Goal: Task Accomplishment & Management: Use online tool/utility

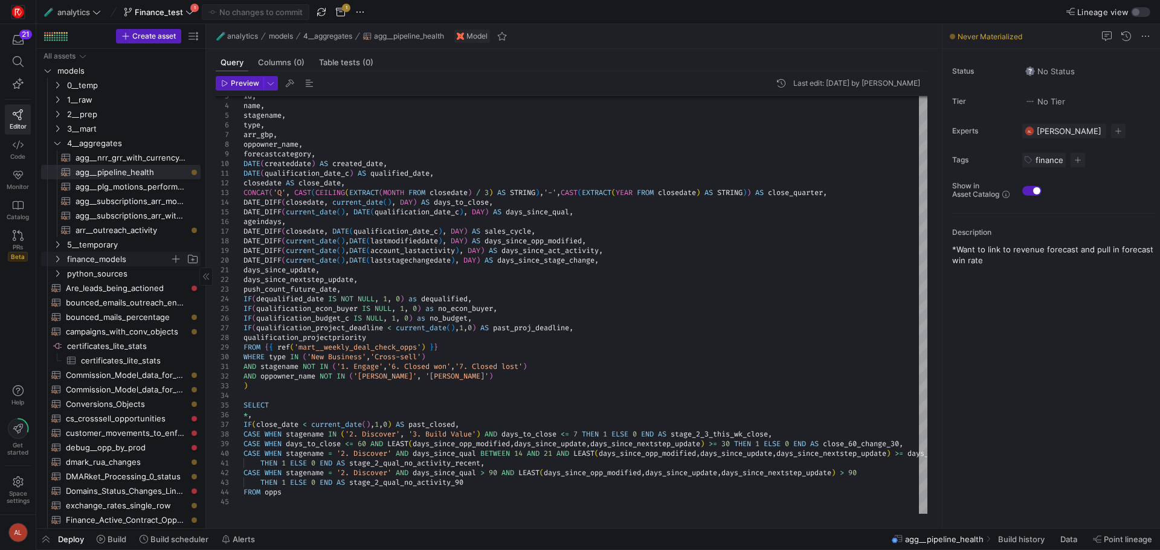
click at [57, 261] on icon "Press SPACE to select this row." at bounding box center [57, 258] width 8 height 7
click at [89, 275] on span "opportunity_historical_recreation​​​​​​​​​​" at bounding box center [130, 274] width 111 height 14
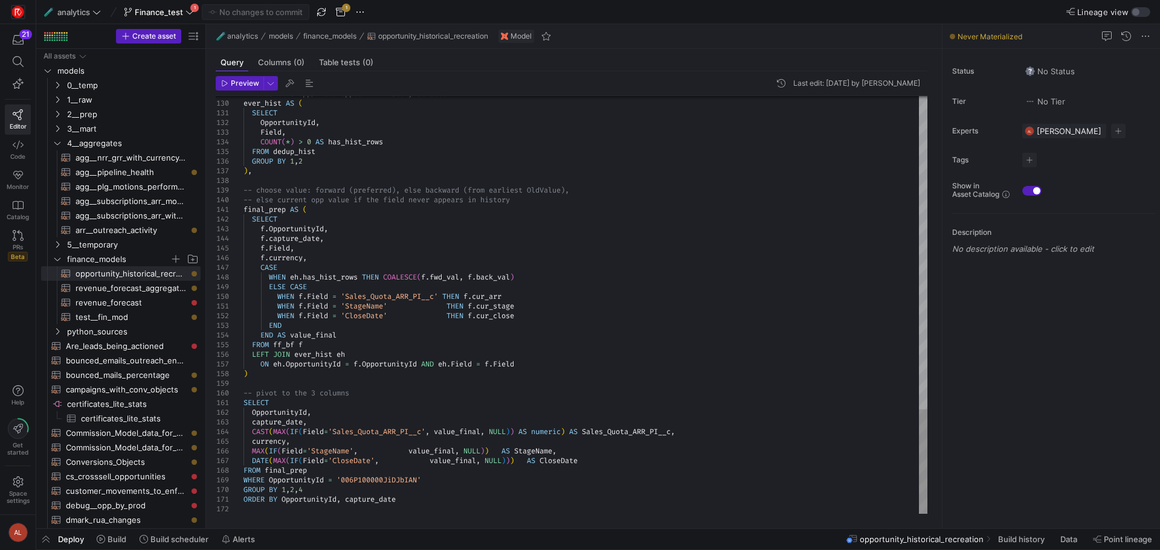
type textarea "SELECT OpportunityId, capture_date, CAST(MAX(IF(Field='Sales_Quota_ARR_PI__c', …"
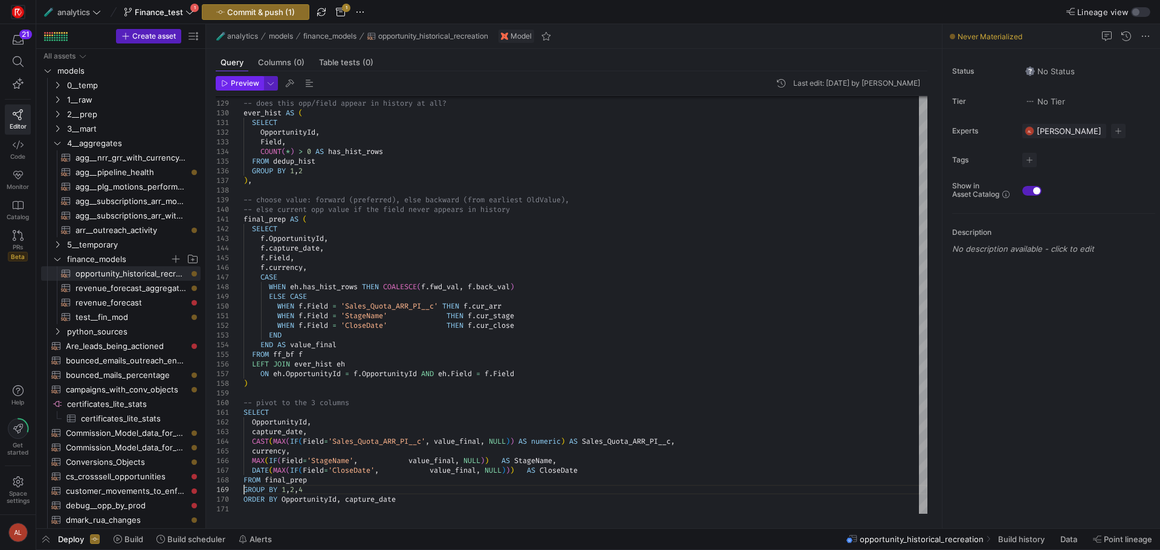
click at [241, 85] on span "Preview" at bounding box center [245, 83] width 28 height 8
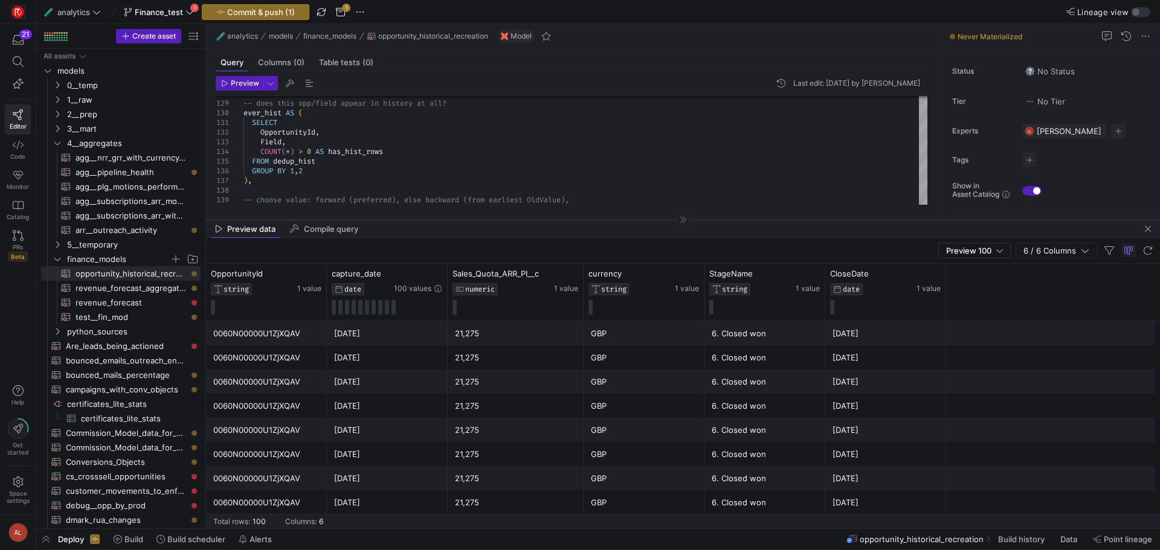
drag, startPoint x: 525, startPoint y: 317, endPoint x: 507, endPoint y: 208, distance: 110.1
click at [507, 219] on div at bounding box center [683, 219] width 954 height 1
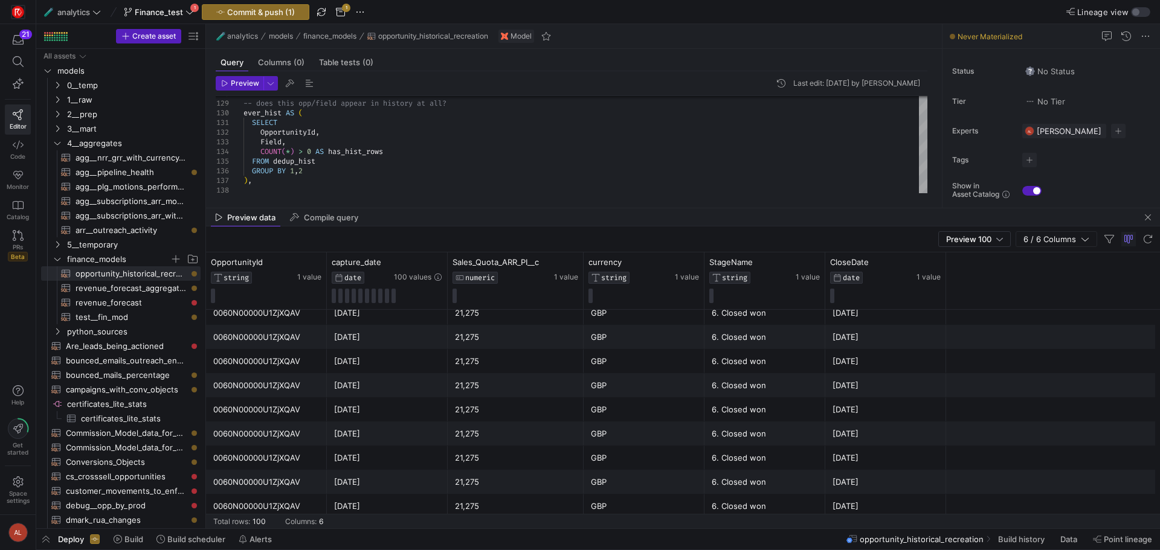
scroll to position [302, 0]
drag, startPoint x: 544, startPoint y: 209, endPoint x: 550, endPoint y: 231, distance: 23.1
click at [550, 231] on mat-tab-group "Preview data Compile query Preview 100 6 / 6 Columns Drag here to set row group…" at bounding box center [683, 368] width 954 height 320
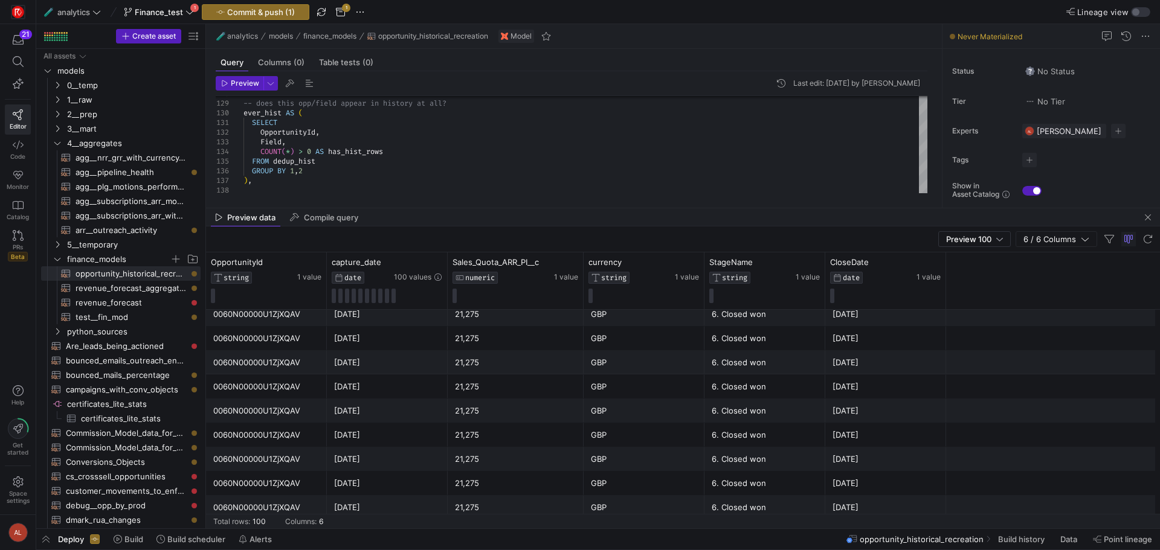
scroll to position [0, 0]
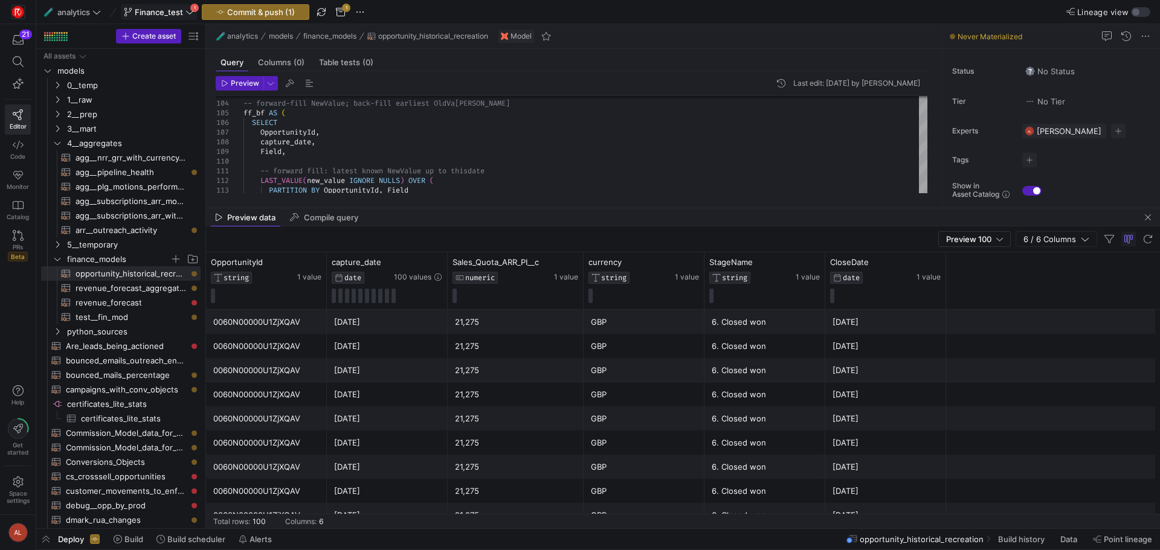
click at [181, 13] on span "Finance_test" at bounding box center [159, 12] width 48 height 10
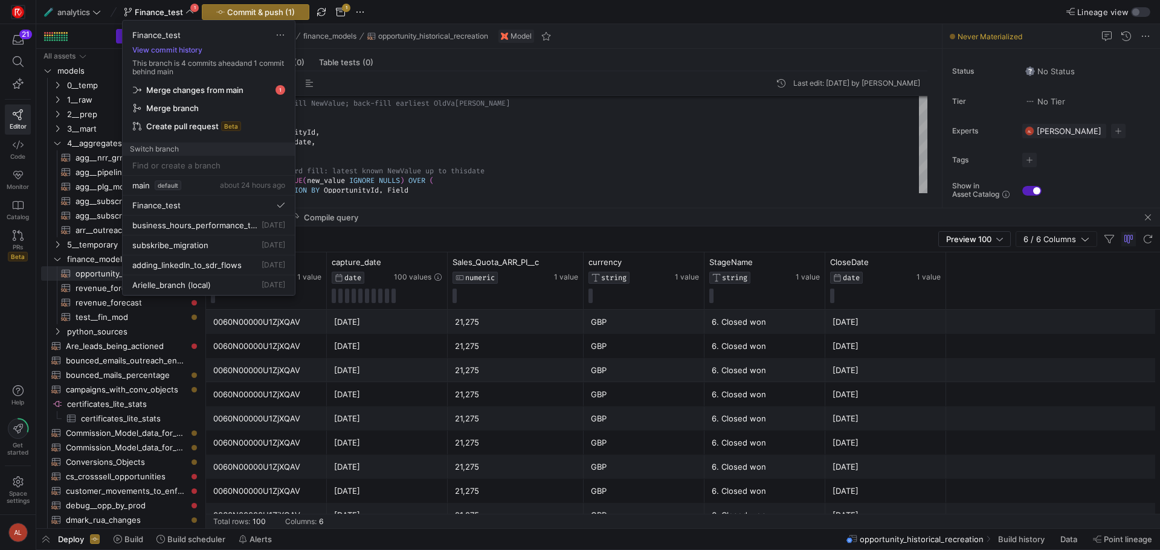
click at [370, 145] on div at bounding box center [580, 275] width 1160 height 550
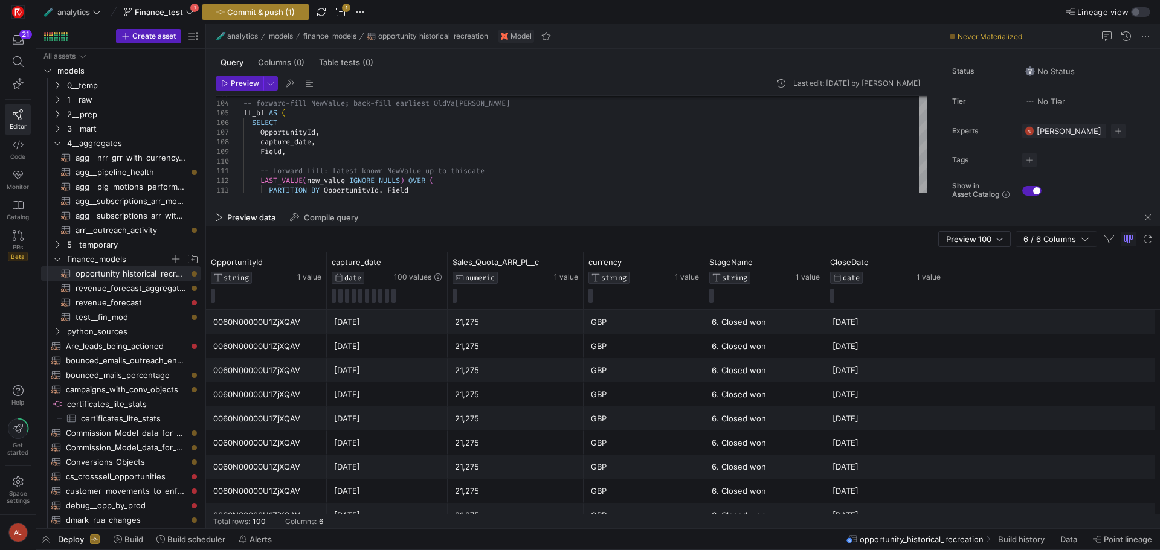
click at [263, 14] on span "Commit & push (1)" at bounding box center [261, 12] width 68 height 10
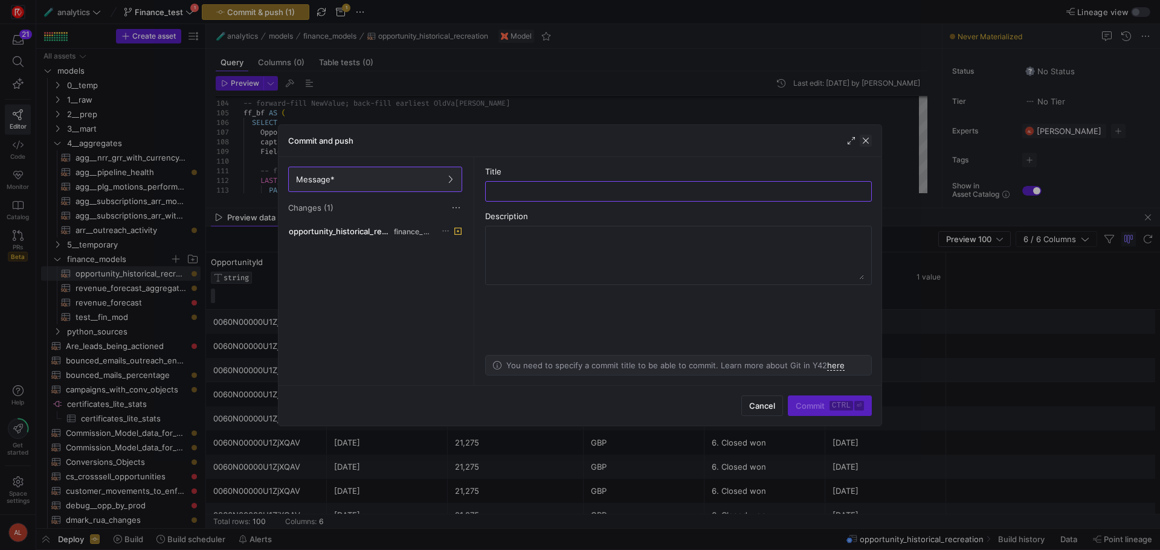
click at [862, 140] on span "button" at bounding box center [865, 141] width 12 height 12
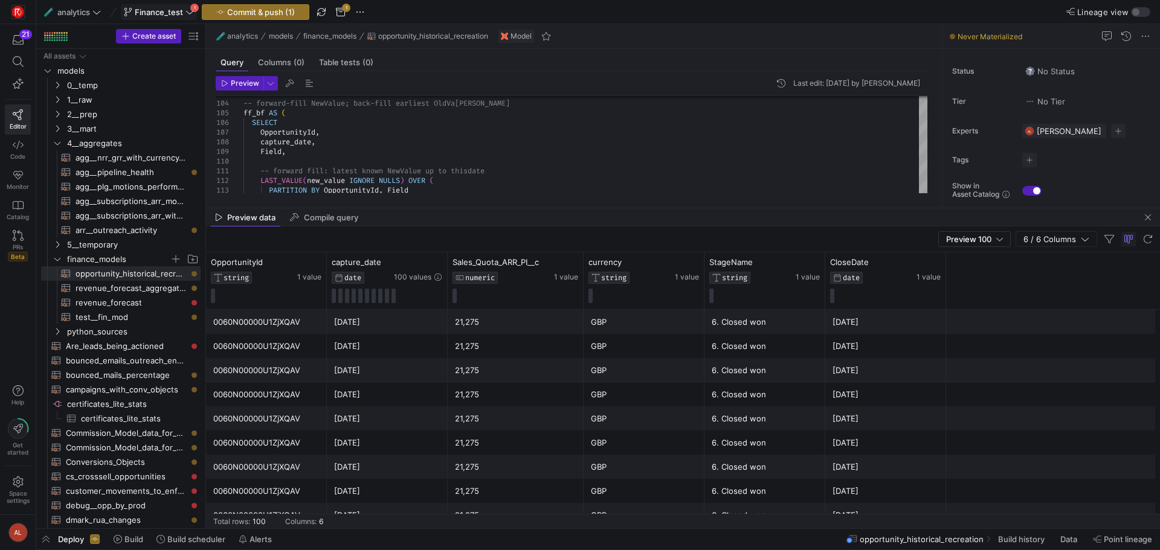
click at [184, 12] on span "Finance_test" at bounding box center [159, 12] width 70 height 10
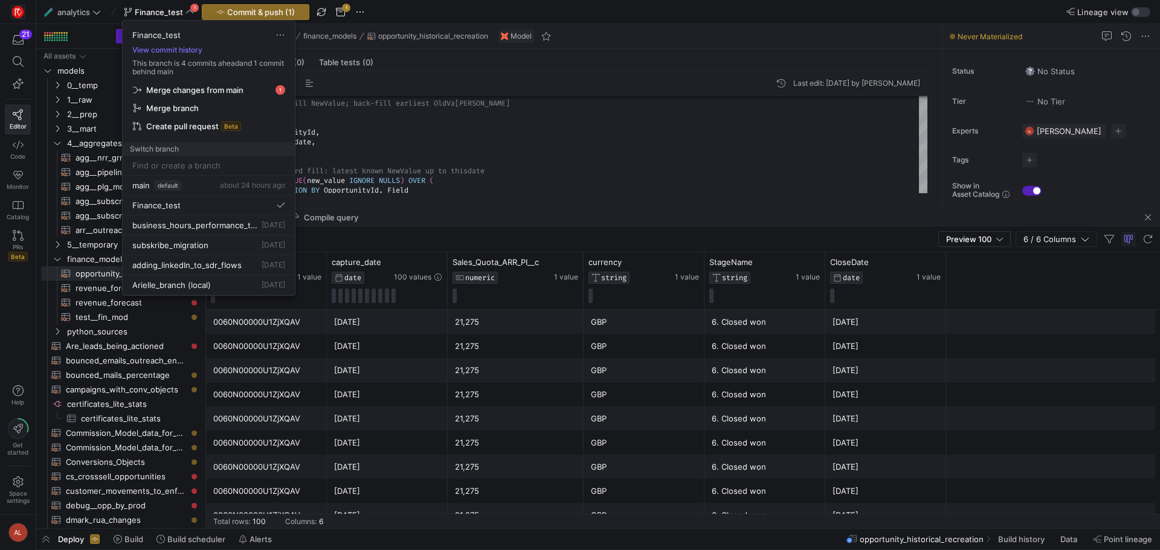
click at [198, 85] on span "Merge changes from main" at bounding box center [194, 90] width 97 height 10
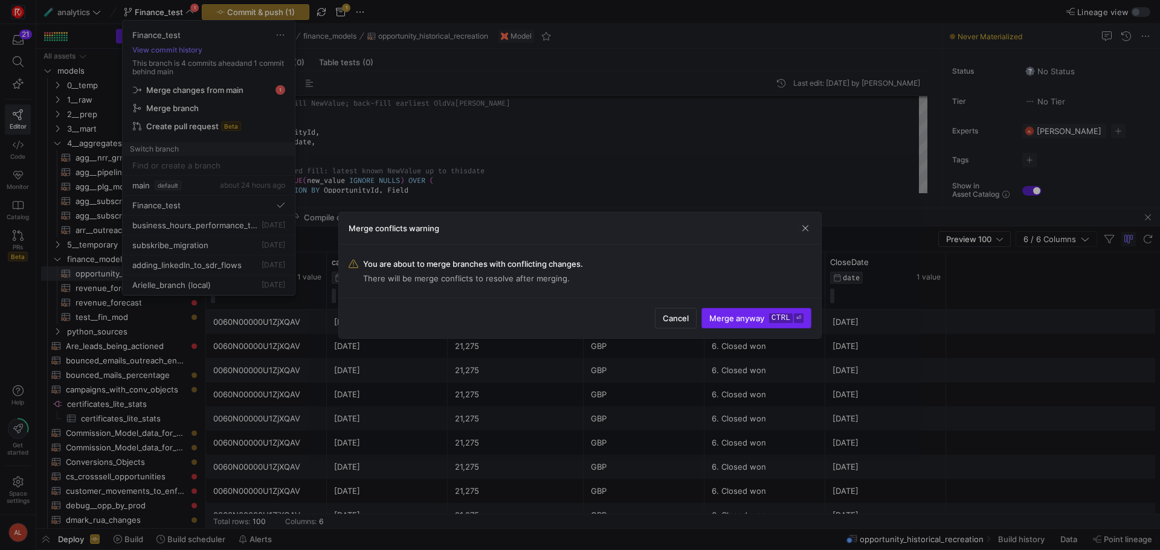
click at [724, 319] on span "Merge anyway ctrl ⏎" at bounding box center [756, 318] width 94 height 10
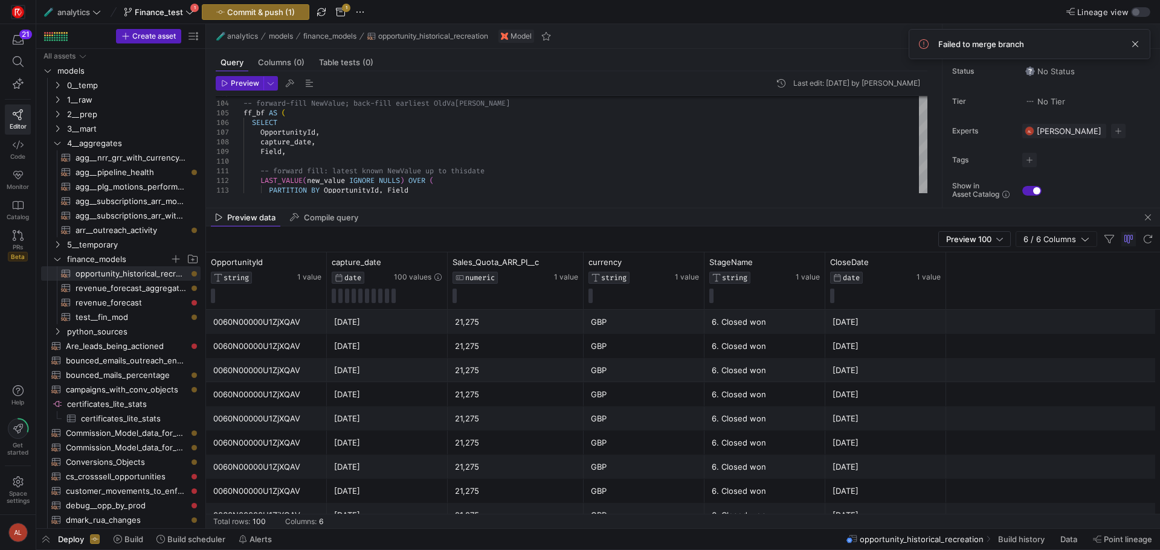
click at [927, 42] on span "Failed to merge branch" at bounding box center [981, 44] width 86 height 10
click at [927, 43] on span at bounding box center [1135, 44] width 14 height 14
click at [199, 5] on div "🧪 analytics Finance_test 1 Commit & push (1) 1" at bounding box center [224, 12] width 367 height 16
click at [190, 8] on icon at bounding box center [189, 12] width 8 height 8
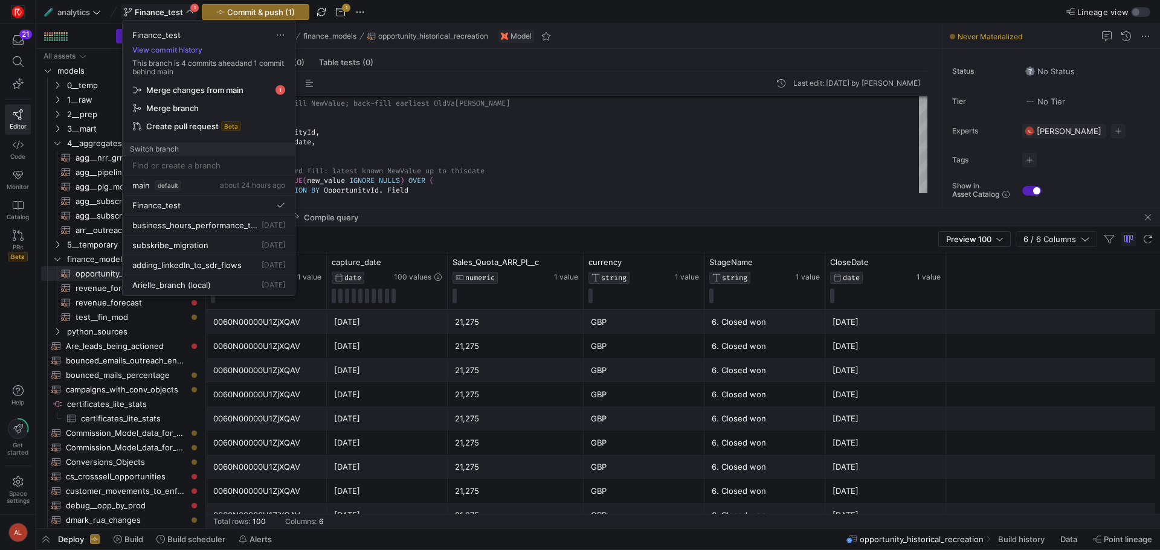
click at [357, 10] on div at bounding box center [580, 275] width 1160 height 550
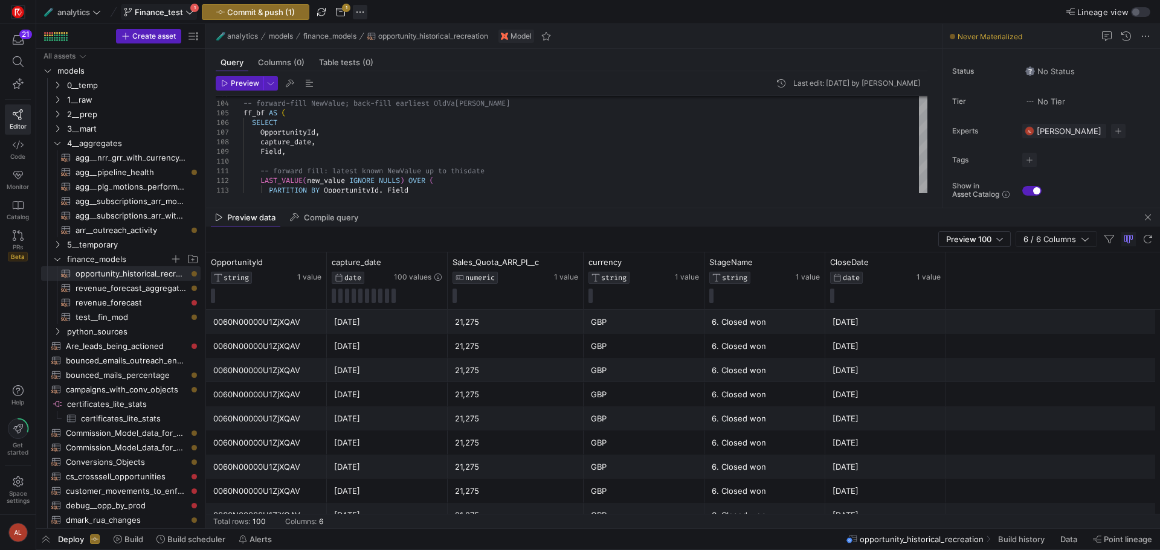
click at [359, 10] on span "button" at bounding box center [360, 12] width 14 height 14
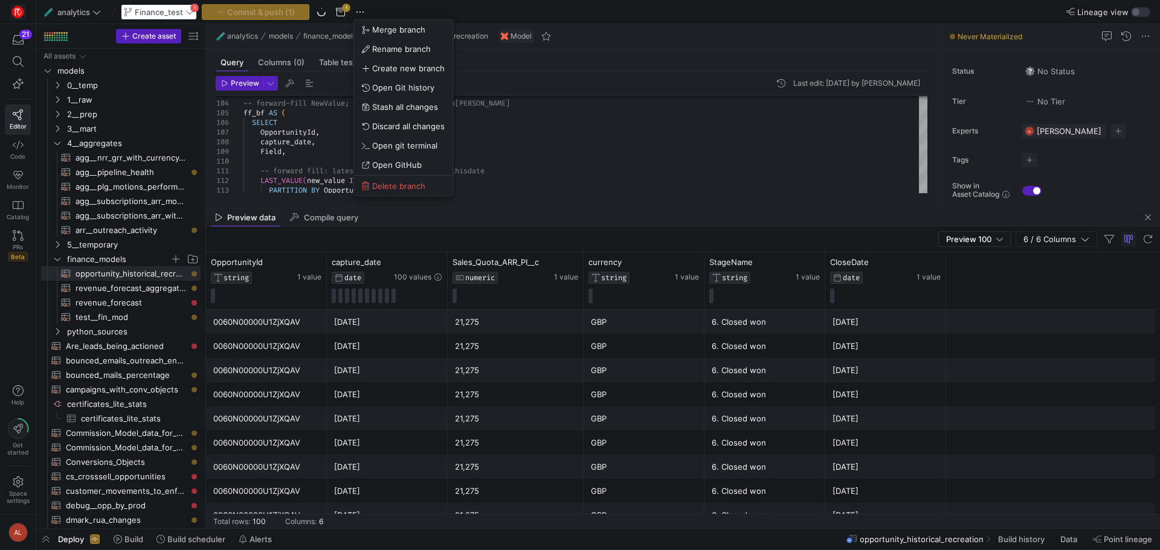
click at [343, 9] on div at bounding box center [580, 275] width 1160 height 550
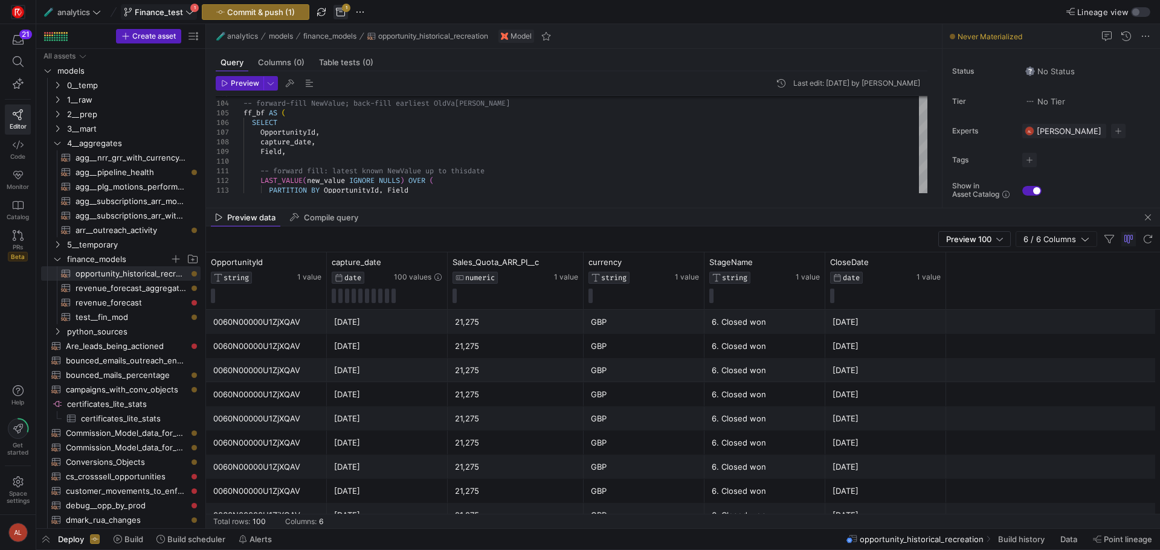
click at [341, 9] on span "button" at bounding box center [340, 12] width 14 height 14
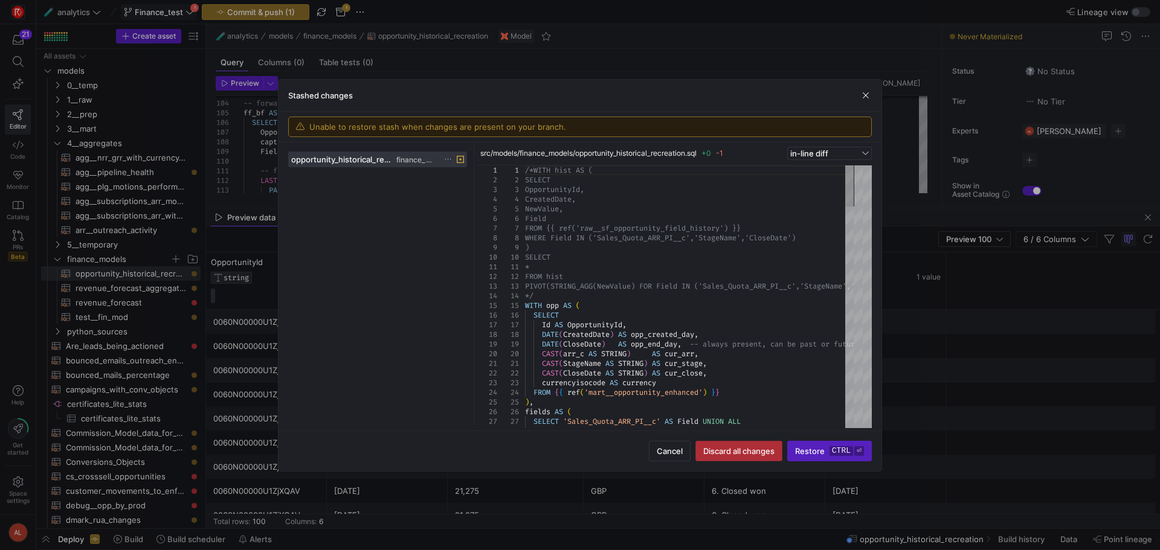
click at [734, 452] on span "Discard all changes" at bounding box center [738, 451] width 71 height 10
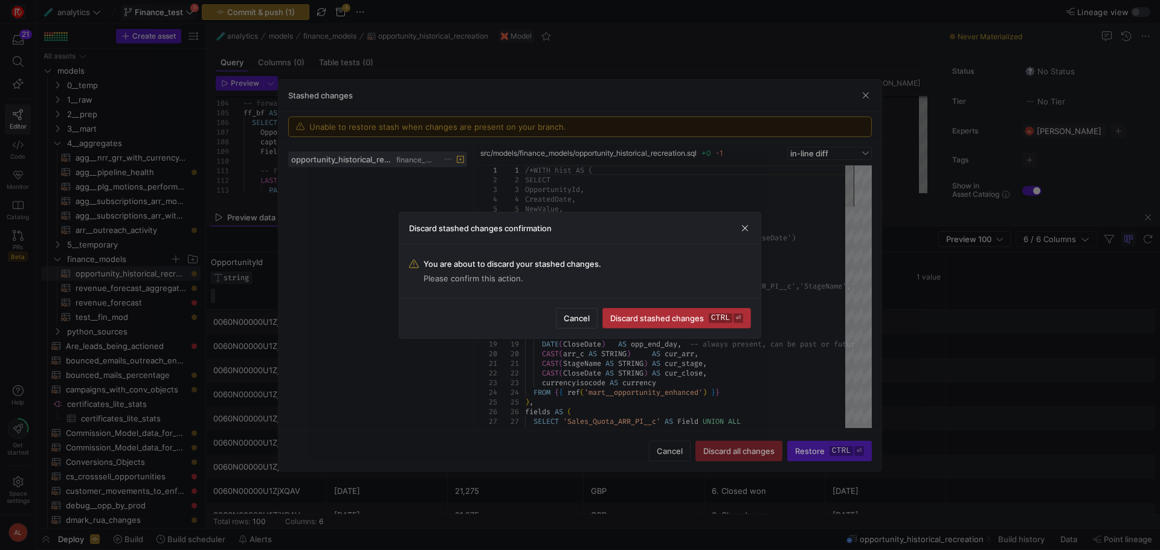
click at [618, 312] on span "submit" at bounding box center [676, 318] width 147 height 19
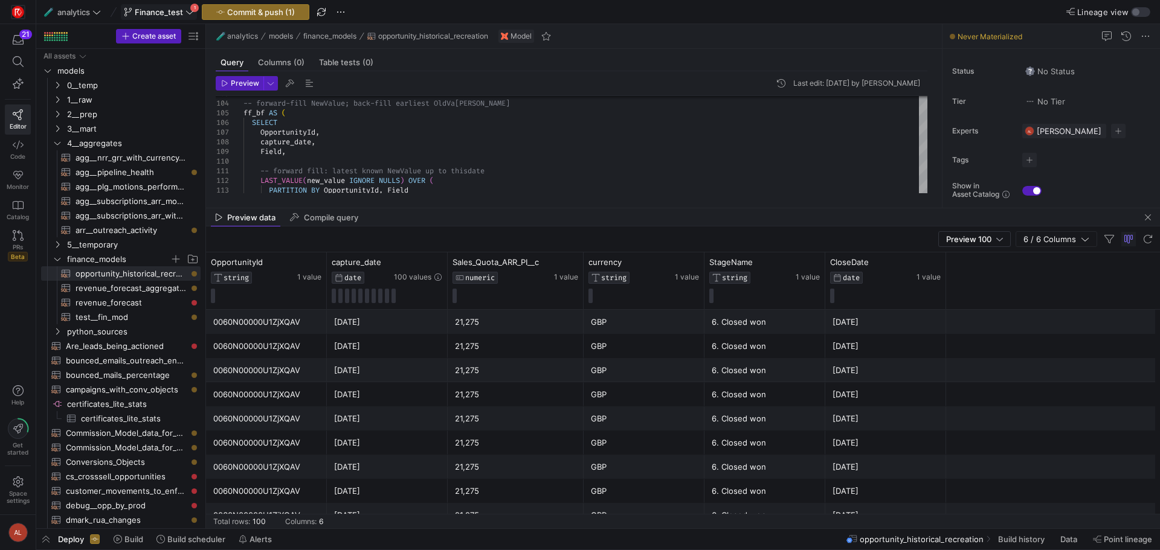
click at [163, 6] on span at bounding box center [158, 12] width 75 height 14
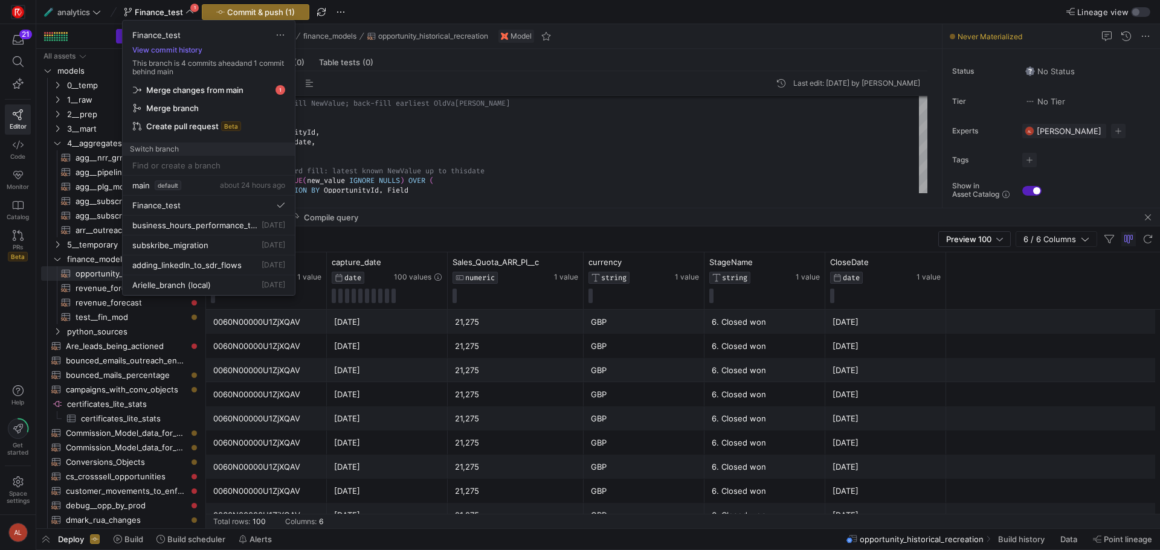
click at [186, 87] on span "Merge changes from main" at bounding box center [194, 90] width 97 height 10
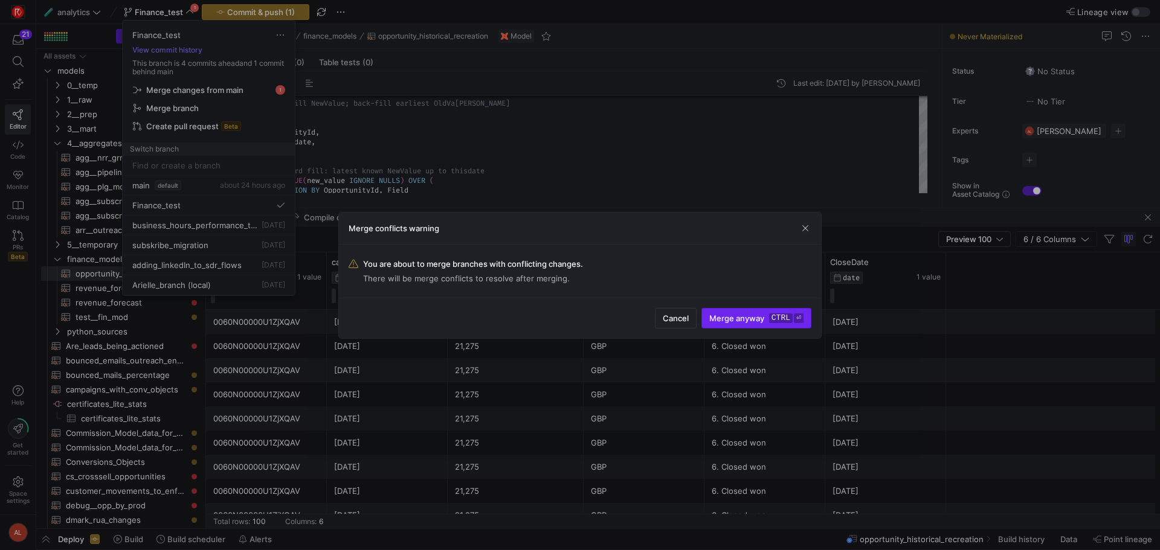
click at [731, 321] on span "Merge anyway ctrl ⏎" at bounding box center [756, 318] width 94 height 10
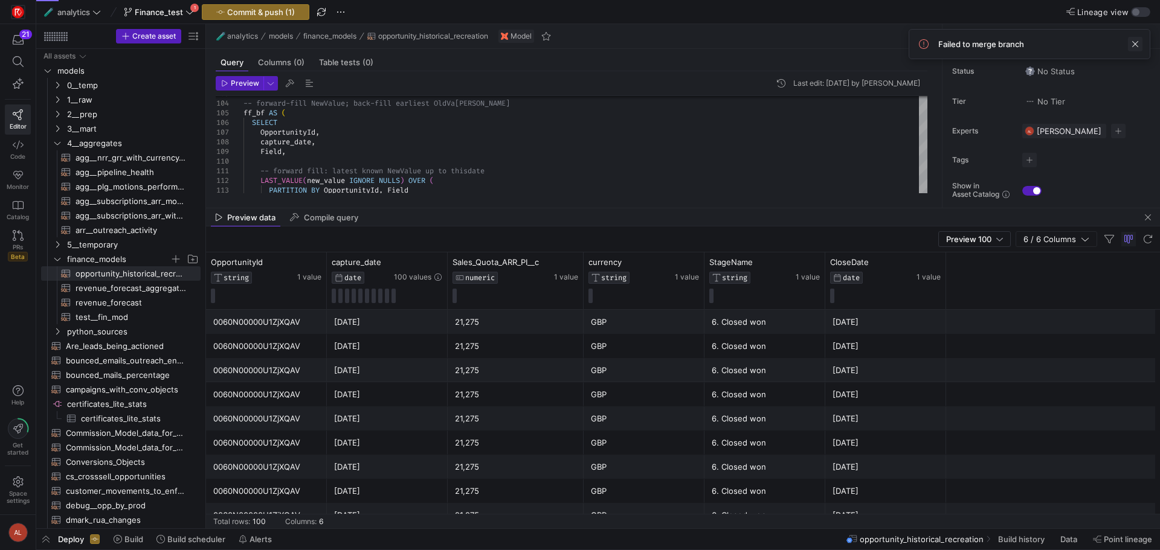
click at [927, 42] on span at bounding box center [1135, 44] width 14 height 14
click at [192, 12] on icon at bounding box center [189, 12] width 8 height 8
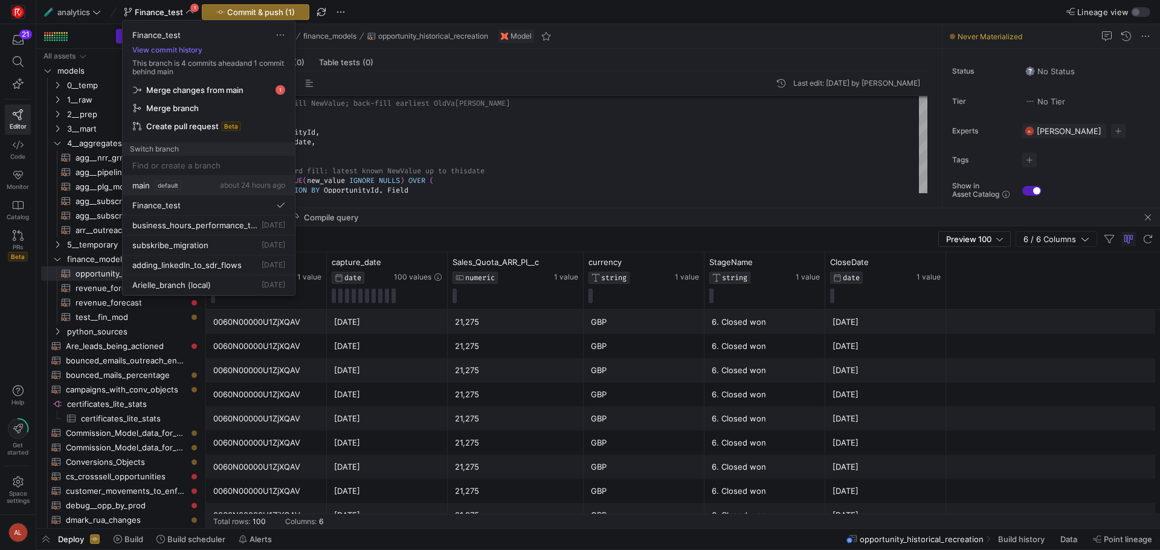
click at [174, 185] on span "default" at bounding box center [168, 186] width 27 height 10
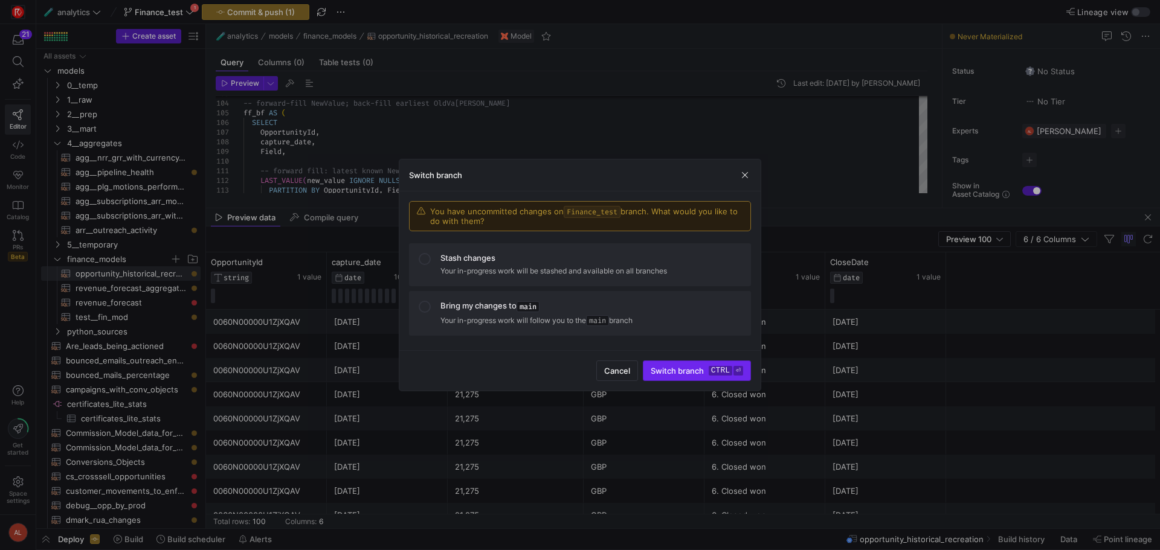
click at [667, 370] on span "Switch branch ctrl ⏎" at bounding box center [696, 371] width 92 height 10
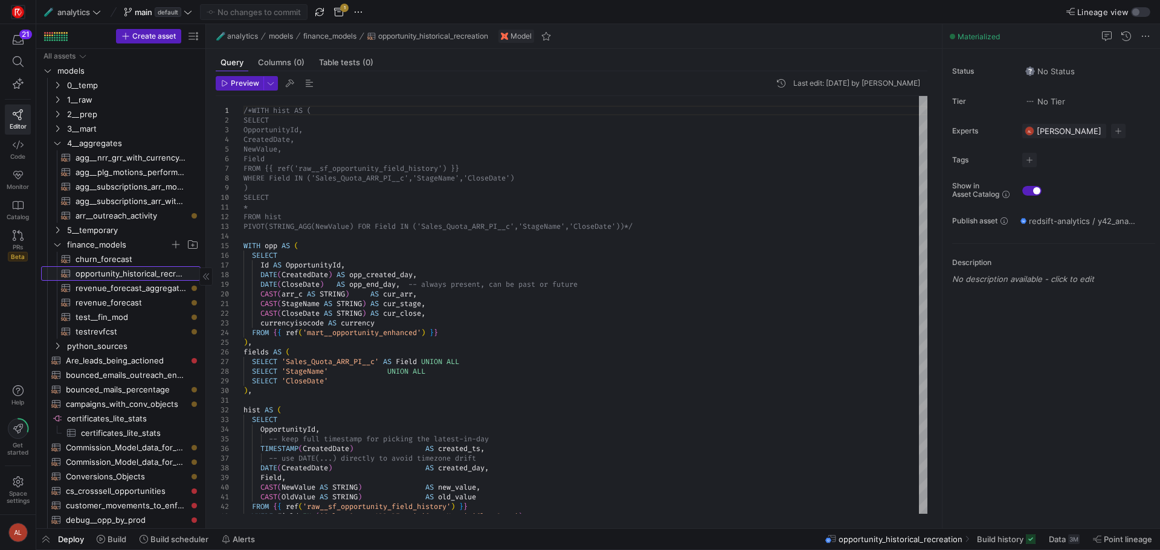
click at [107, 275] on span "opportunity_historical_recreation​​​​​​​​​​" at bounding box center [130, 274] width 111 height 14
click at [243, 244] on div "15" at bounding box center [230, 246] width 28 height 10
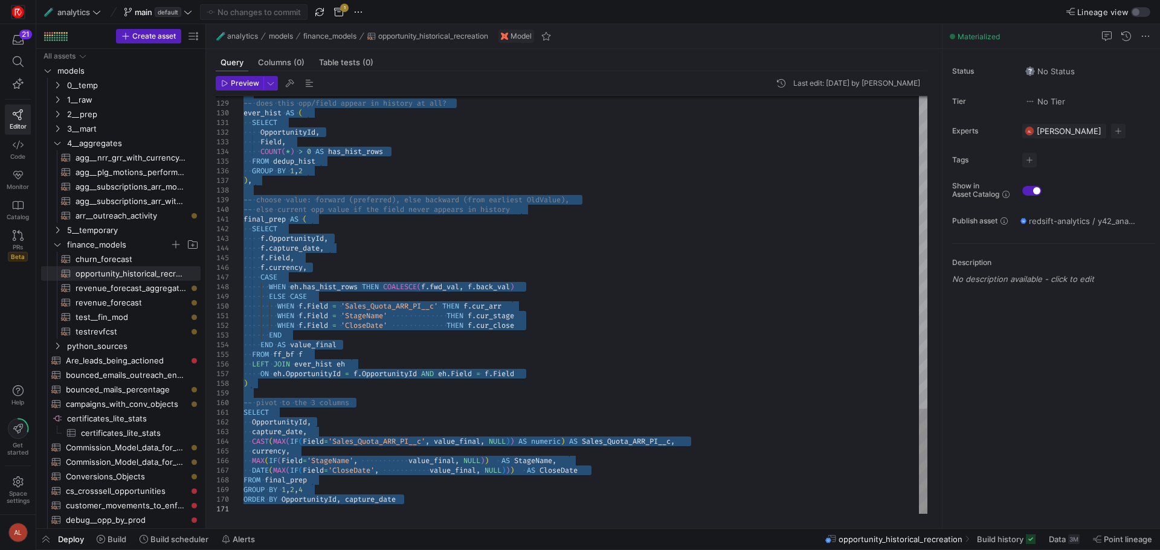
drag, startPoint x: 245, startPoint y: 246, endPoint x: 492, endPoint y: 580, distance: 415.0
type textarea "WHEN f.Field = 'StageName' THEN f.cur_stage WHEN f.Field = 'CloseDate' THEN f.c…"
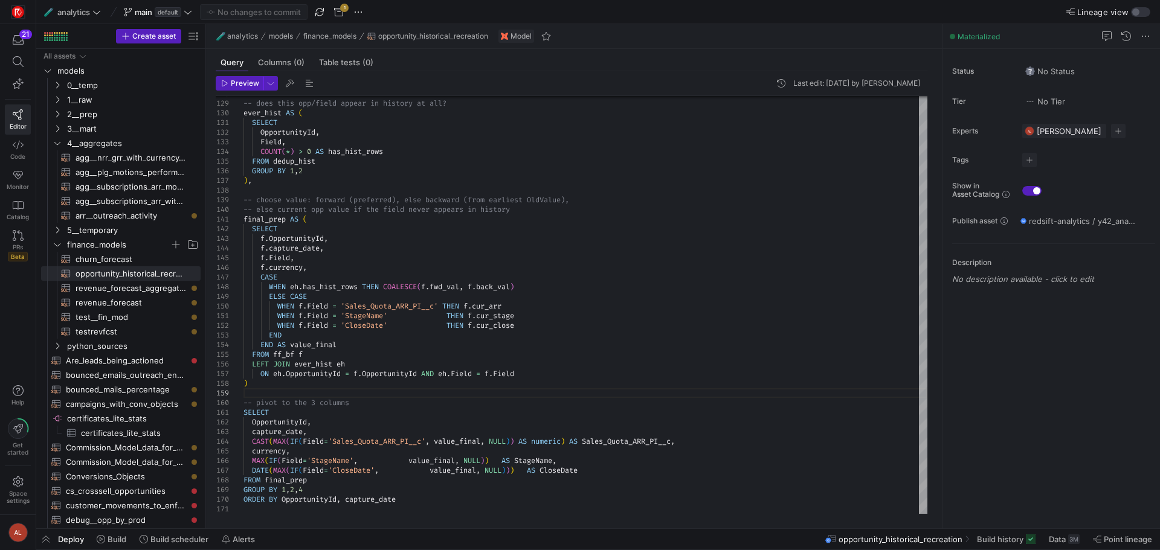
click at [158, 8] on span "default" at bounding box center [168, 12] width 27 height 10
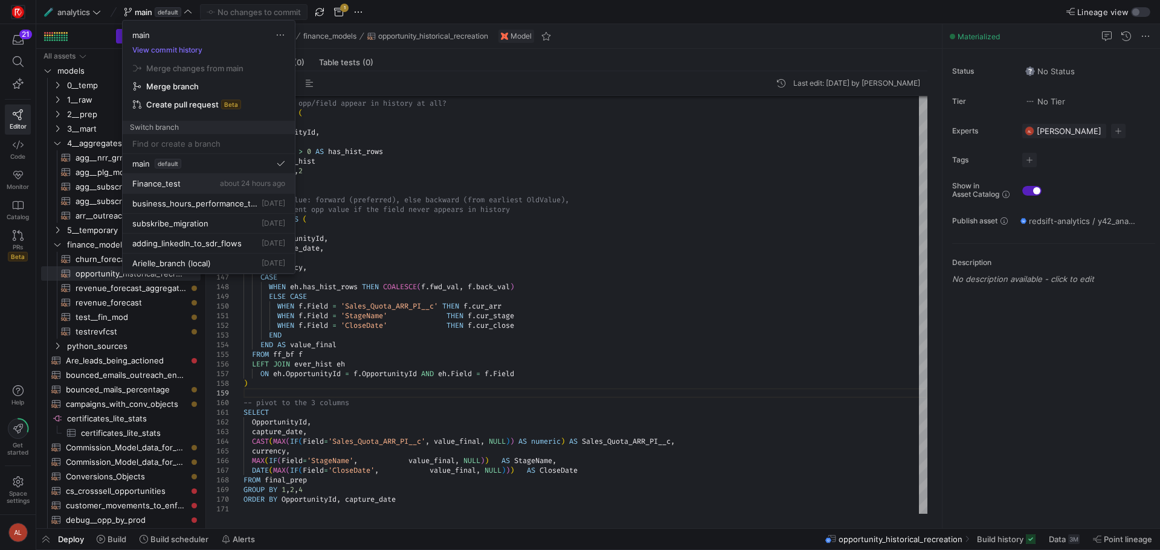
click at [162, 185] on span "Finance_test" at bounding box center [156, 184] width 48 height 10
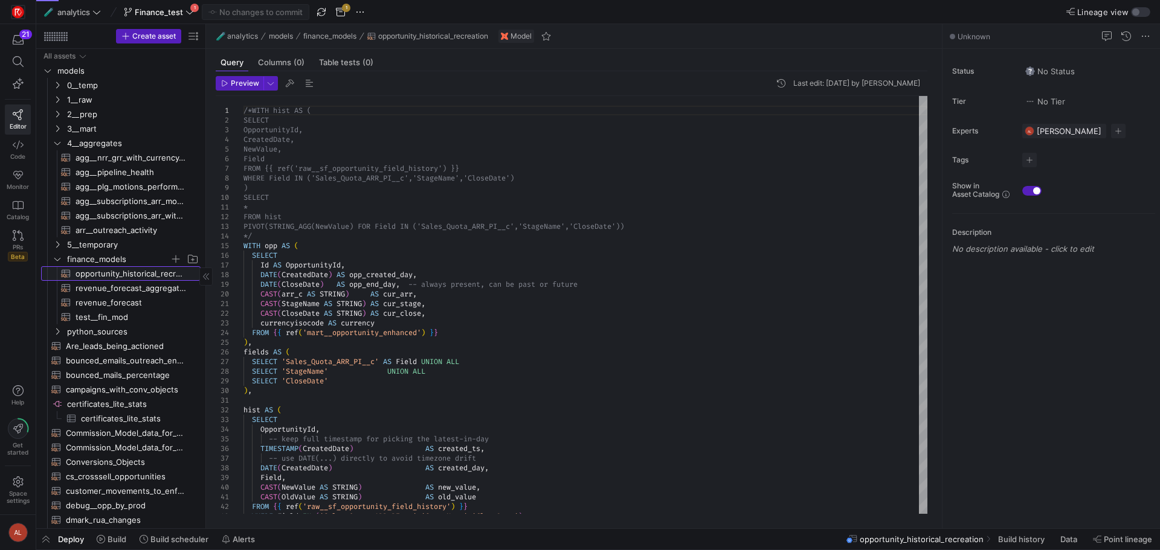
click at [127, 272] on span "opportunity_historical_recreation​​​​​​​​​​" at bounding box center [130, 274] width 111 height 14
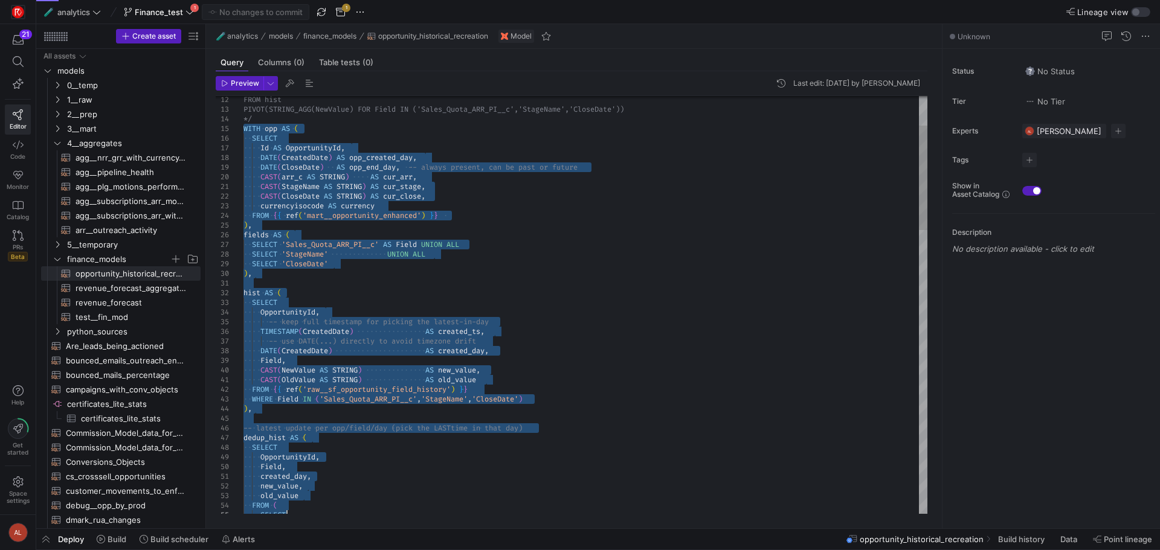
type textarea "* FROM hist PIVOT(STRING_AGG(NewValue) FOR Field IN ('Sales_Quota_ARR_PI__c','S…"
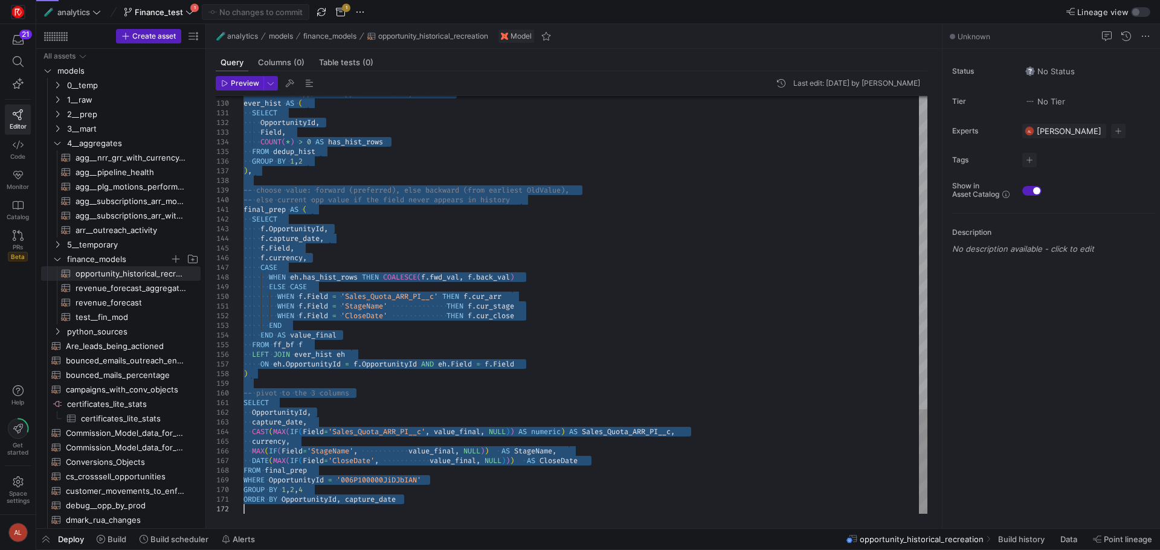
drag, startPoint x: 245, startPoint y: 246, endPoint x: 614, endPoint y: 608, distance: 516.7
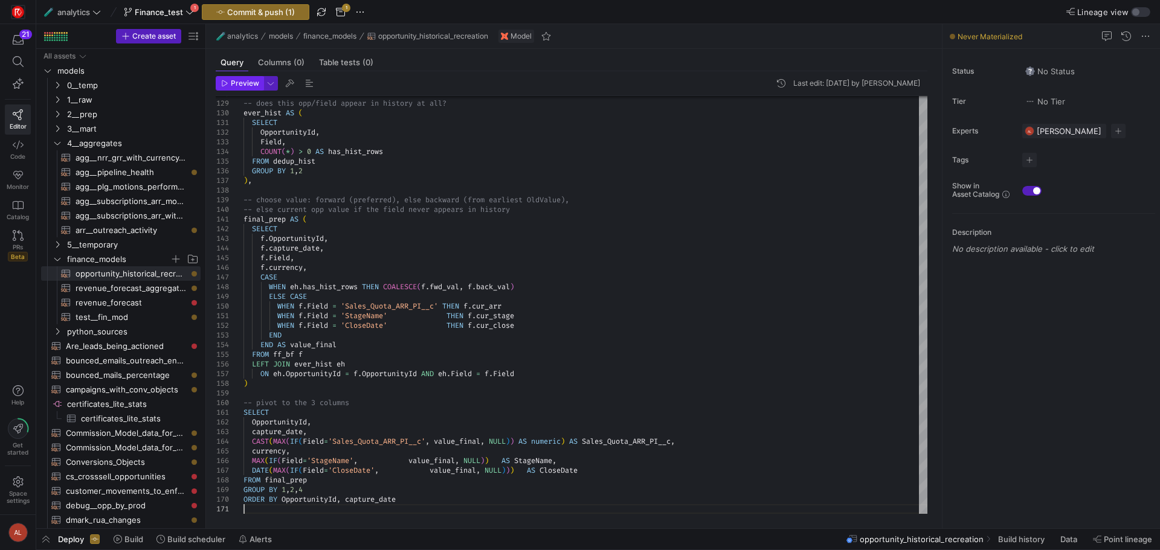
click at [238, 87] on span "Preview" at bounding box center [245, 83] width 28 height 8
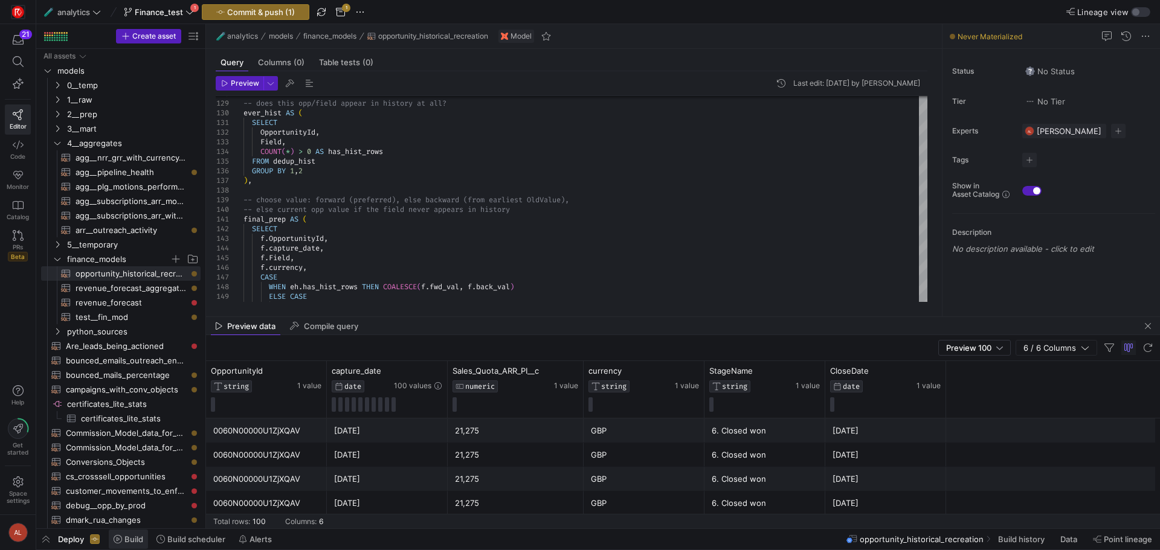
click at [126, 540] on span "Build" at bounding box center [133, 539] width 19 height 10
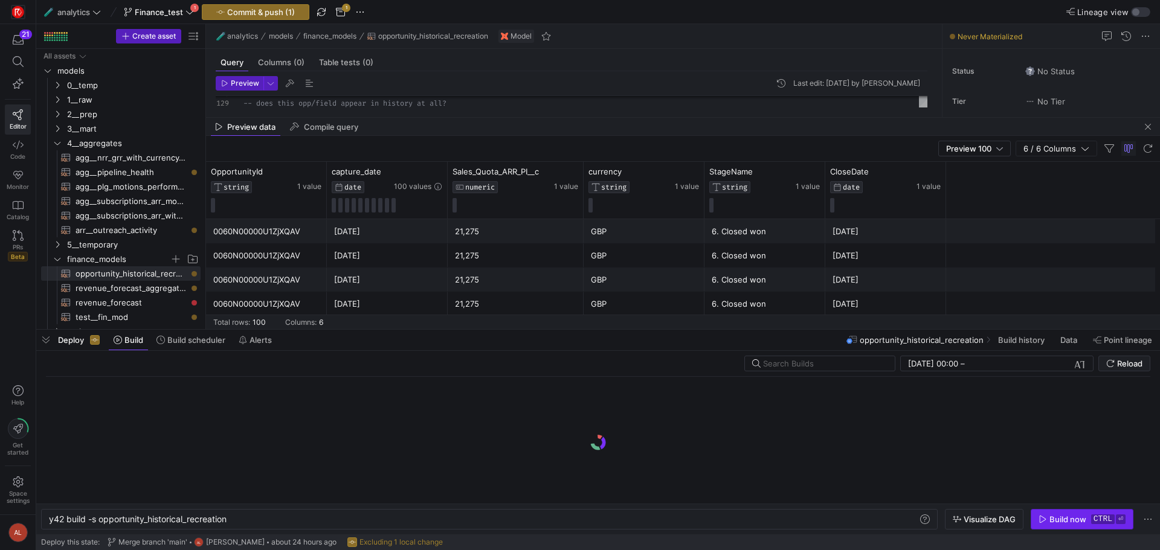
click at [927, 521] on span "Build now ctrl ⏎" at bounding box center [1081, 520] width 87 height 10
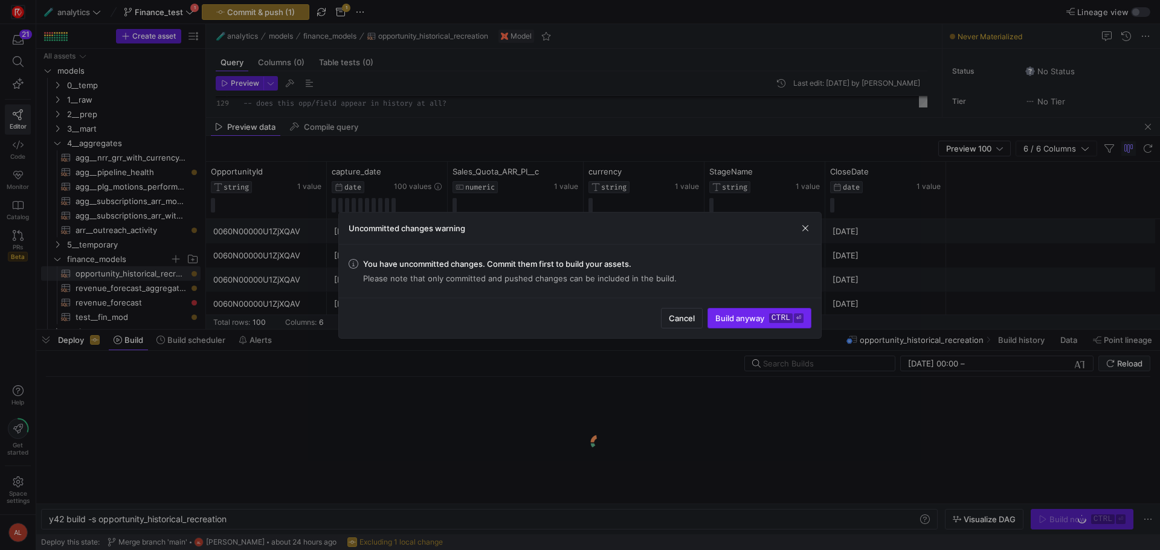
click at [739, 316] on span "Build anyway ctrl ⏎" at bounding box center [759, 318] width 88 height 10
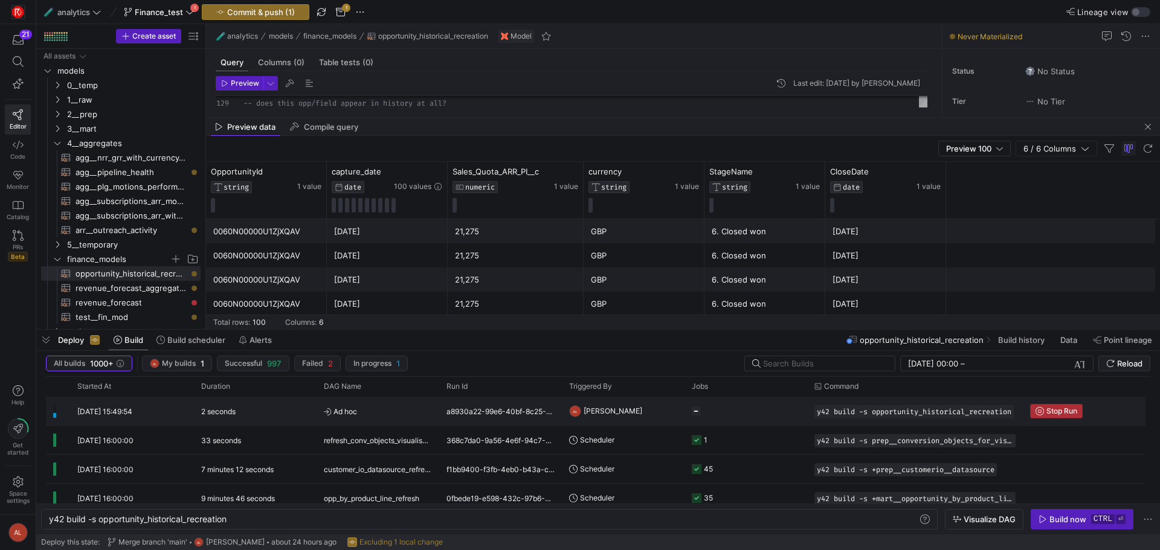
click at [927, 409] on span "Stop Run" at bounding box center [1061, 411] width 31 height 8
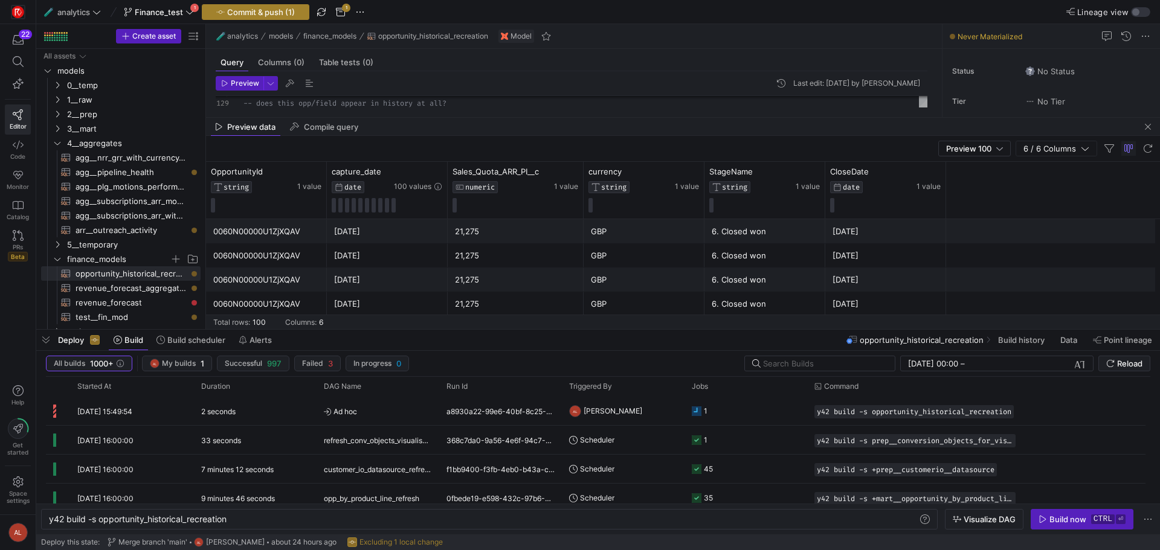
click at [261, 8] on span "Commit & push (1)" at bounding box center [261, 12] width 68 height 10
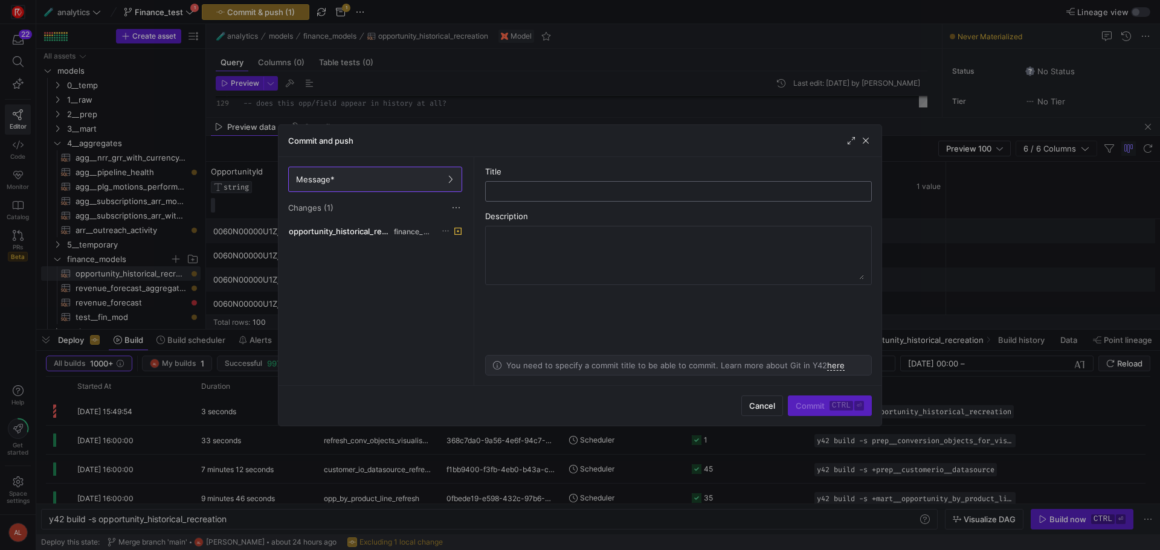
click at [551, 190] on input "text" at bounding box center [678, 192] width 366 height 10
type input "op hist"
click at [811, 412] on span "submit" at bounding box center [829, 405] width 83 height 19
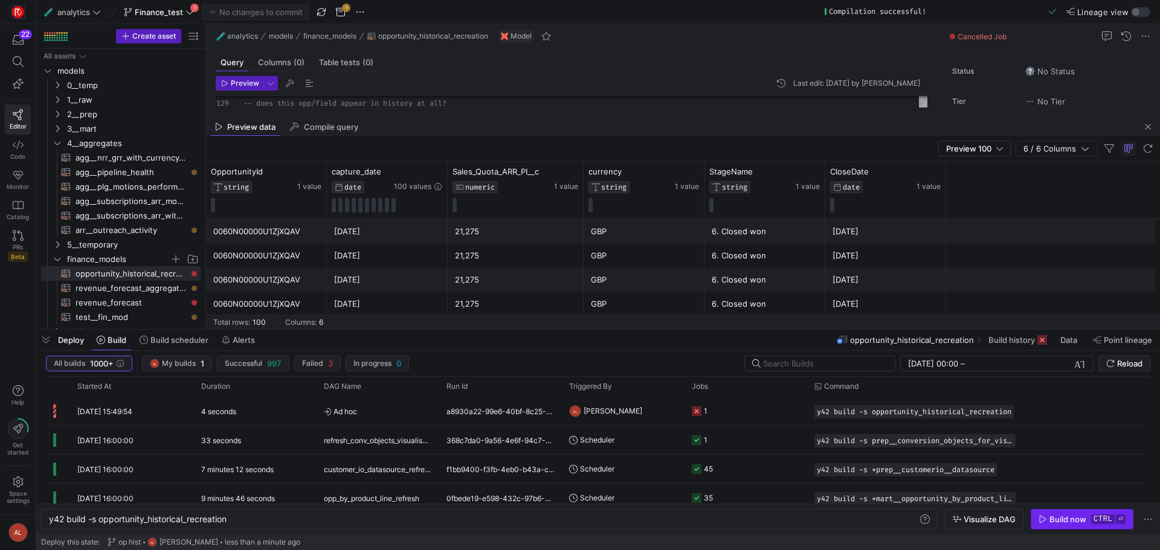
click at [927, 523] on span "Build now ctrl ⏎" at bounding box center [1081, 520] width 87 height 10
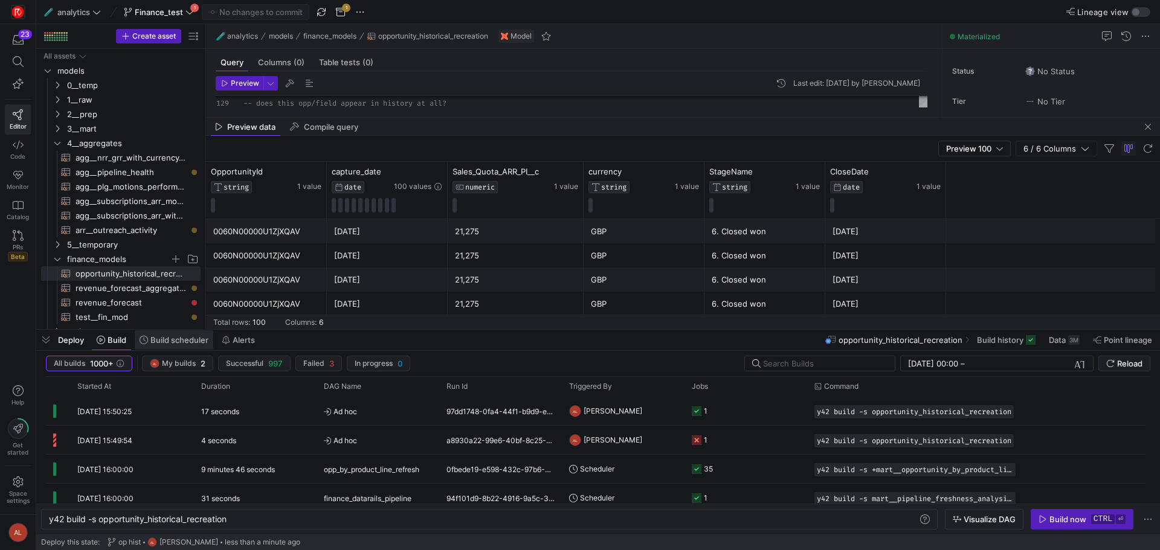
click at [153, 345] on span at bounding box center [174, 339] width 79 height 19
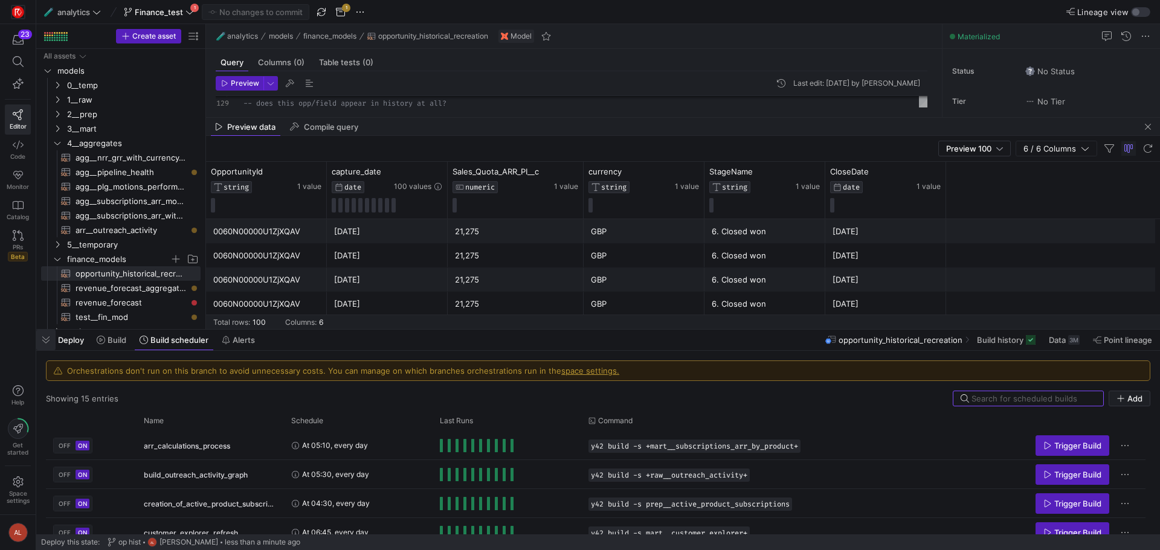
click at [46, 342] on span "button" at bounding box center [45, 340] width 19 height 21
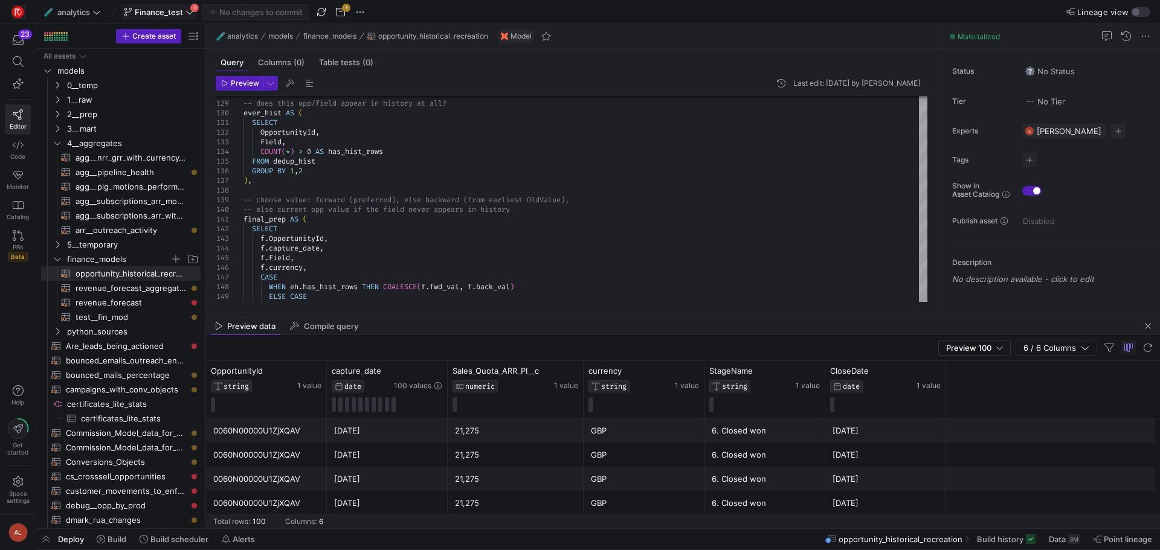
click at [162, 6] on span at bounding box center [158, 12] width 75 height 14
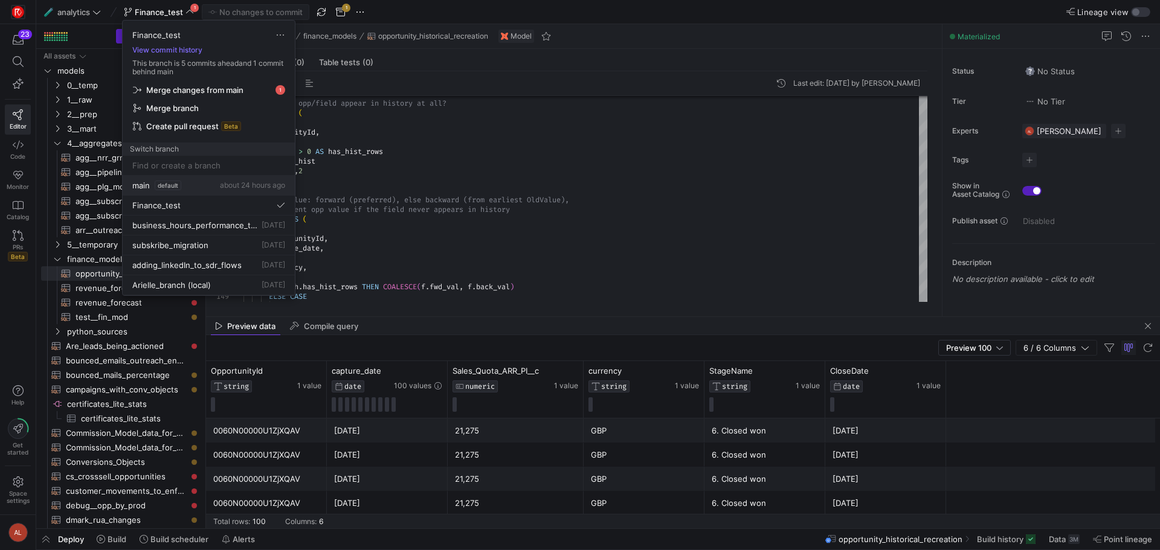
click at [172, 183] on span "default" at bounding box center [168, 186] width 27 height 10
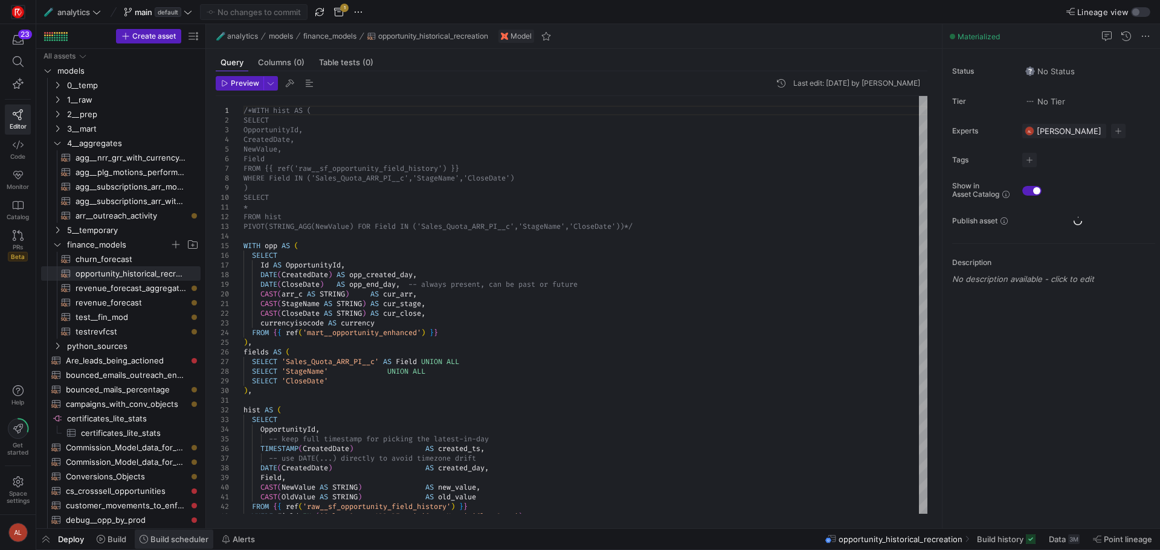
click at [194, 539] on span "Build scheduler" at bounding box center [179, 539] width 58 height 10
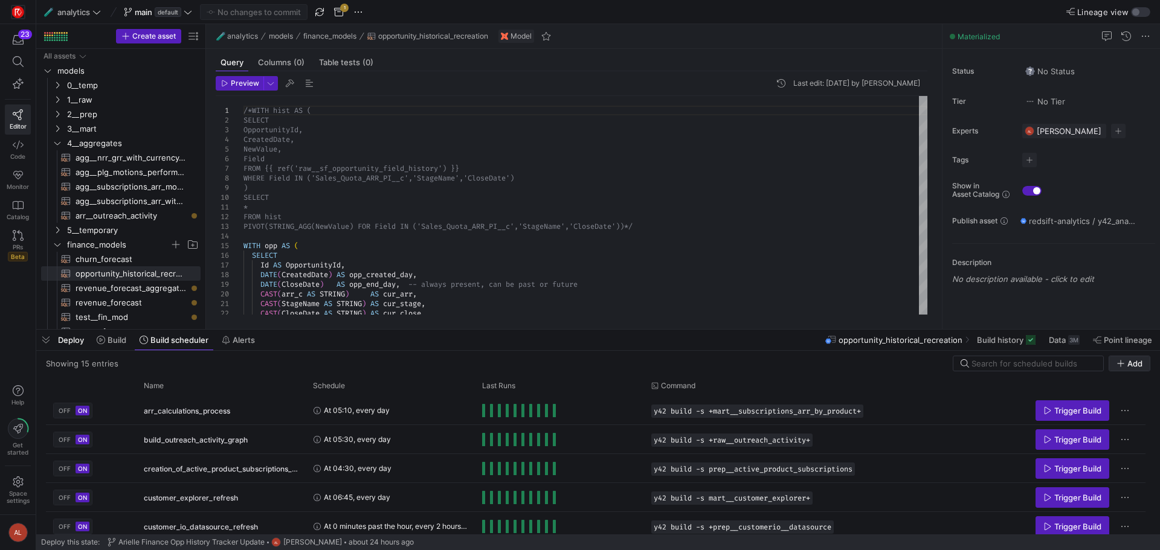
click at [927, 364] on icon "button" at bounding box center [1120, 363] width 8 height 8
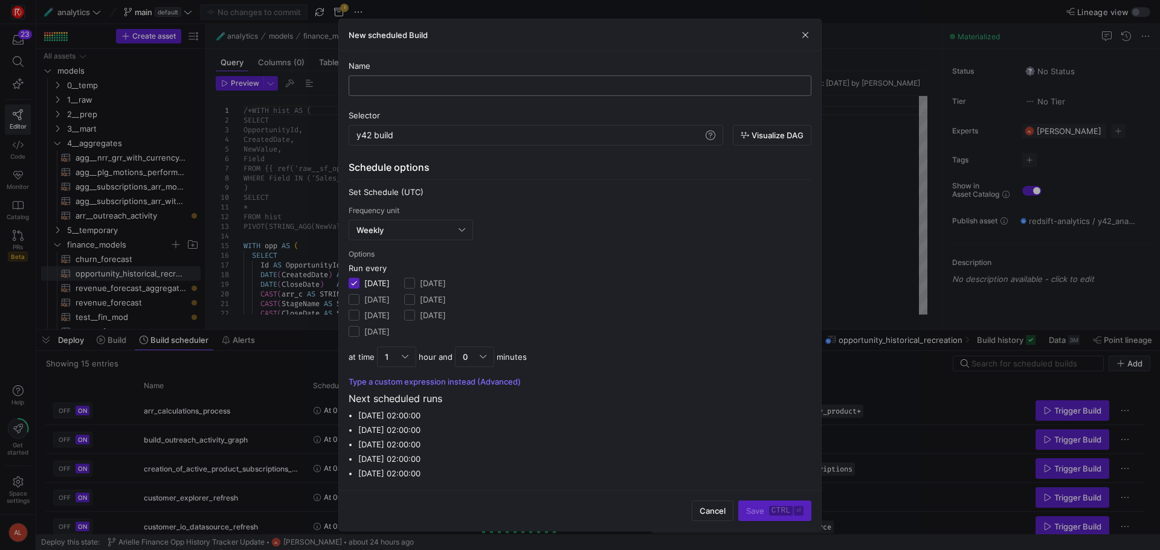
click at [370, 85] on input "text" at bounding box center [580, 86] width 442 height 10
type input "o"
type input "pipeline_state_tracker"
click at [492, 138] on div "y42 build" at bounding box center [529, 135] width 347 height 10
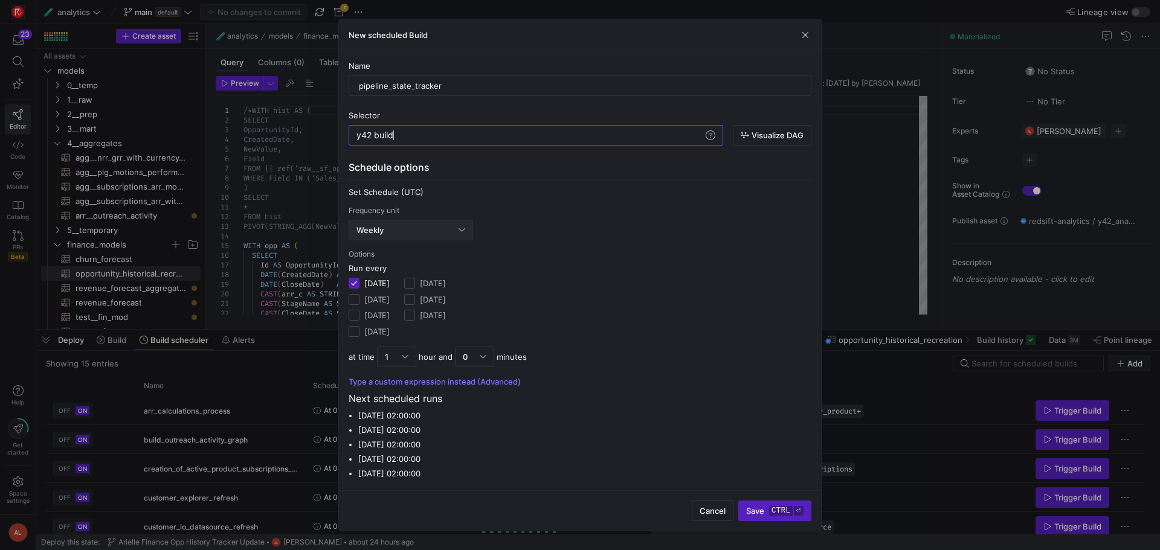
click at [407, 235] on div "Weekly" at bounding box center [407, 230] width 102 height 10
click at [362, 289] on span "Daily" at bounding box center [411, 292] width 114 height 10
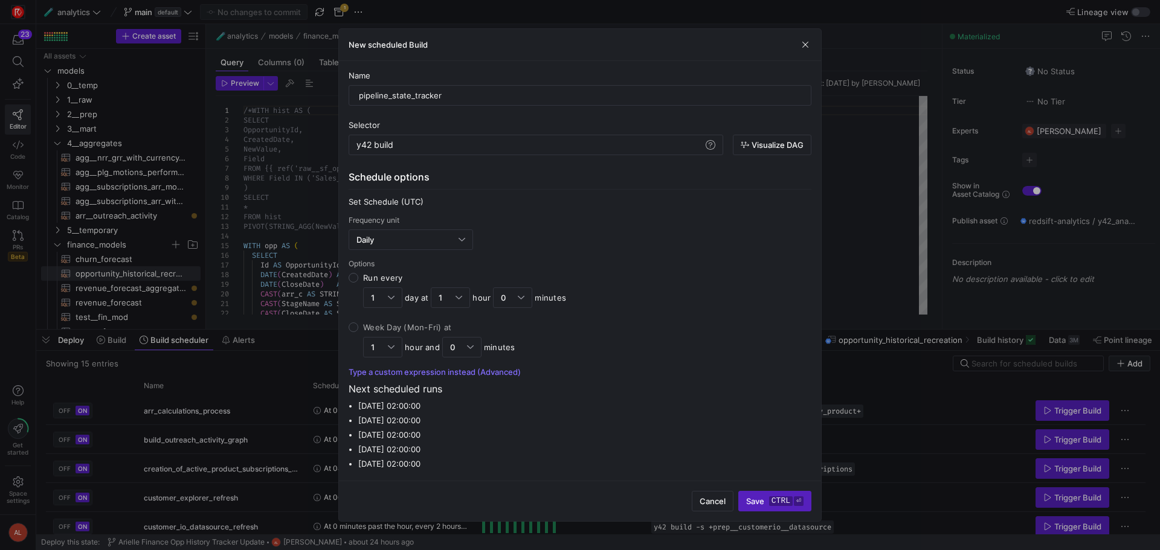
click at [425, 327] on div "Week Day (Mon-Fri) at" at bounding box center [439, 327] width 152 height 10
click at [358, 327] on input "Week Day (Mon-Fri) at 1 hour and 0 minutes" at bounding box center [353, 327] width 10 height 10
radio input "true"
click at [385, 350] on div "1" at bounding box center [379, 347] width 17 height 10
click at [358, 332] on input "Week Day (Mon-Fri) at 1 hour and 0 minutes" at bounding box center [353, 327] width 10 height 10
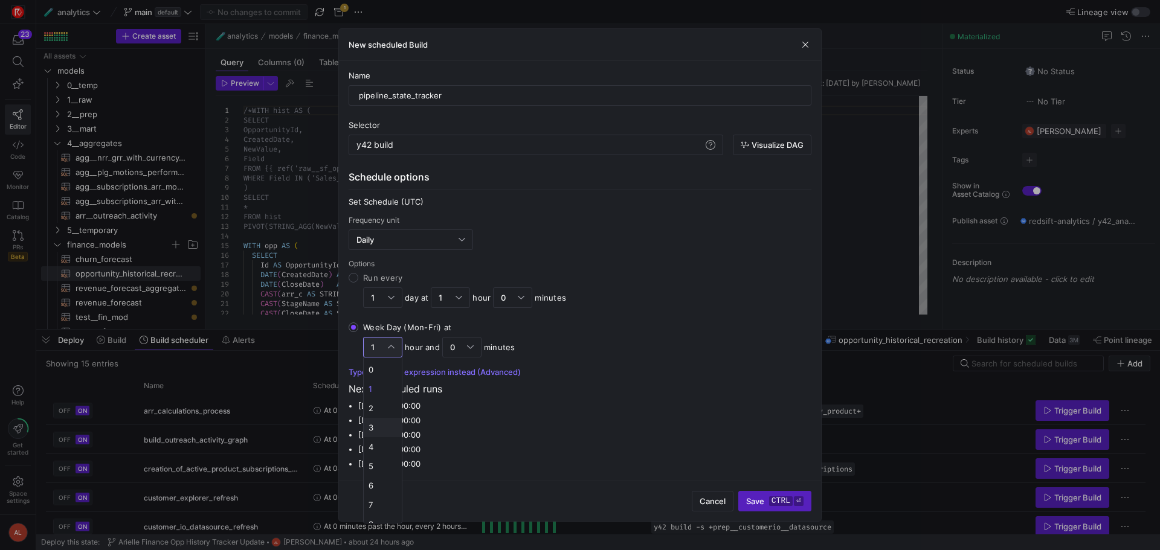
scroll to position [60, 0]
click at [371, 425] on span "6" at bounding box center [382, 425] width 28 height 10
click at [382, 345] on div "6" at bounding box center [379, 347] width 17 height 10
click at [358, 332] on input "Week Day (Mon-Fri) at 6 hours and 0 minutes" at bounding box center [353, 327] width 10 height 10
click at [373, 424] on span "3" at bounding box center [382, 428] width 28 height 10
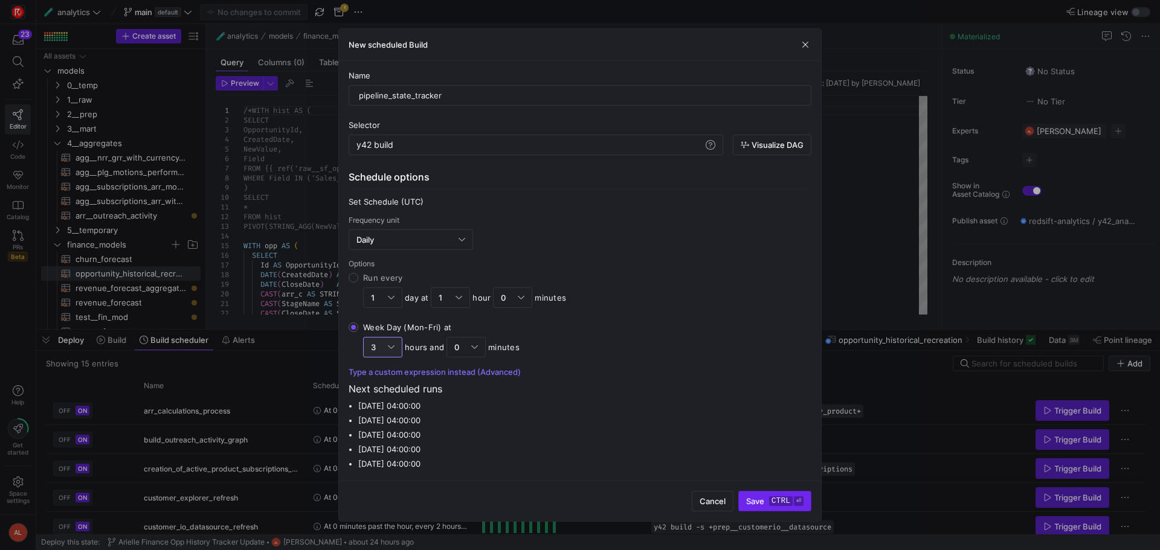
click at [775, 498] on kbd "ctrl" at bounding box center [781, 501] width 24 height 10
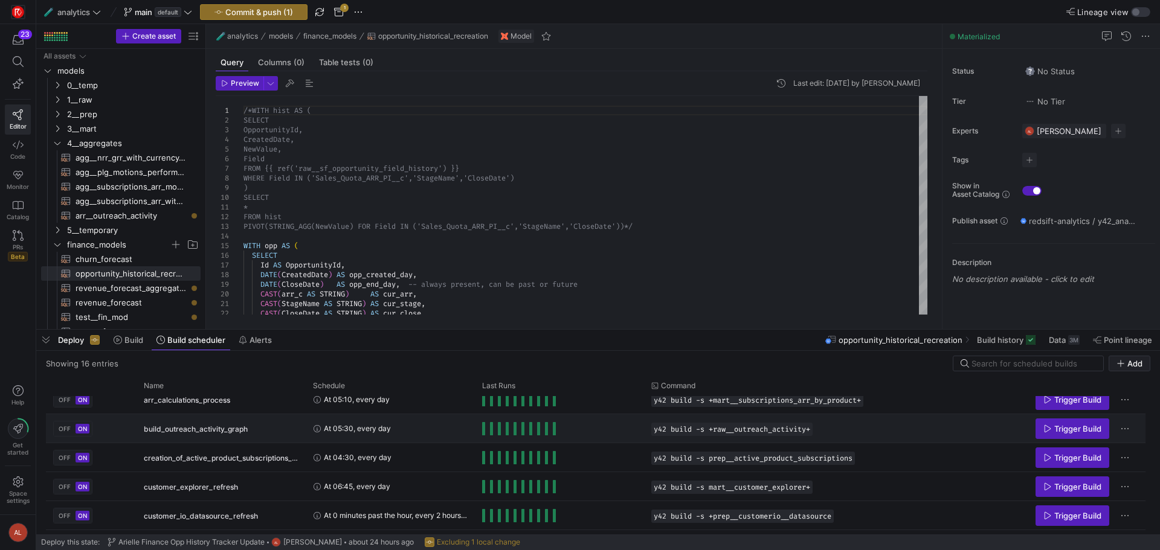
scroll to position [0, 0]
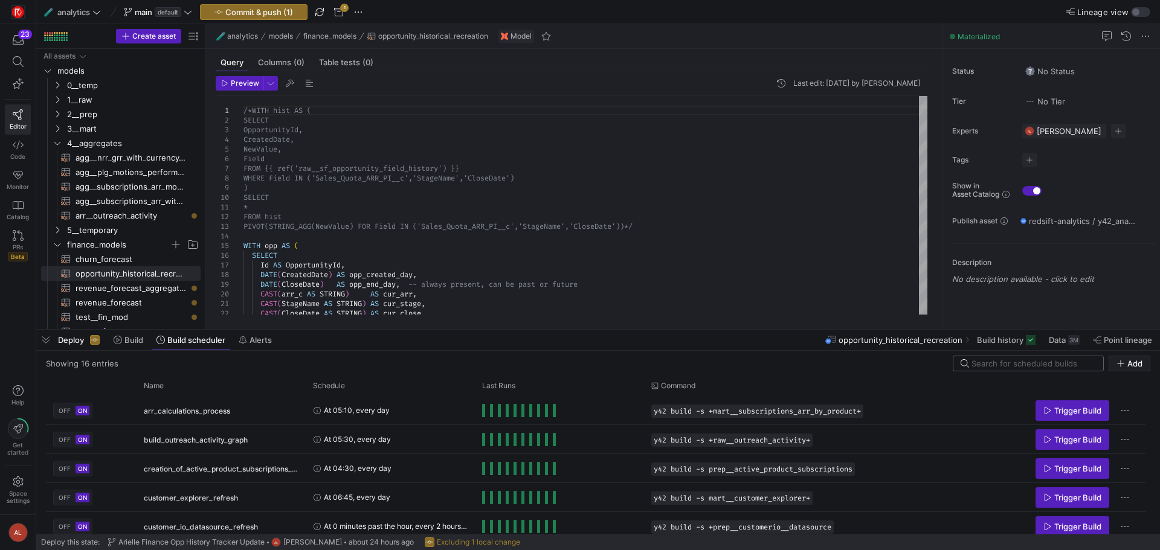
click at [927, 361] on input at bounding box center [1033, 364] width 124 height 10
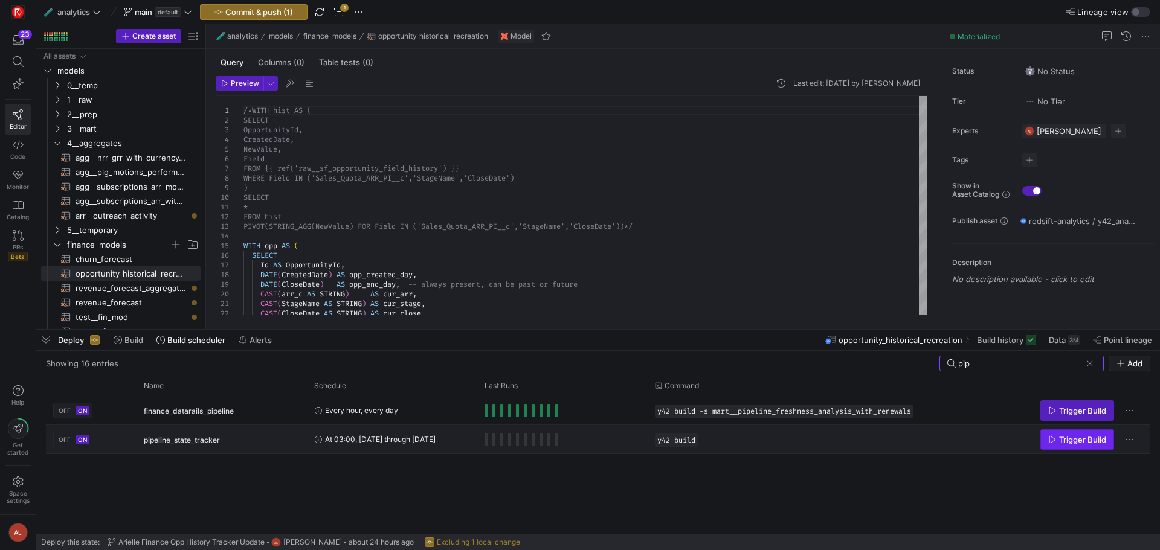
type input "pip"
click at [927, 438] on icon "Press SPACE to select this row." at bounding box center [1052, 439] width 8 height 8
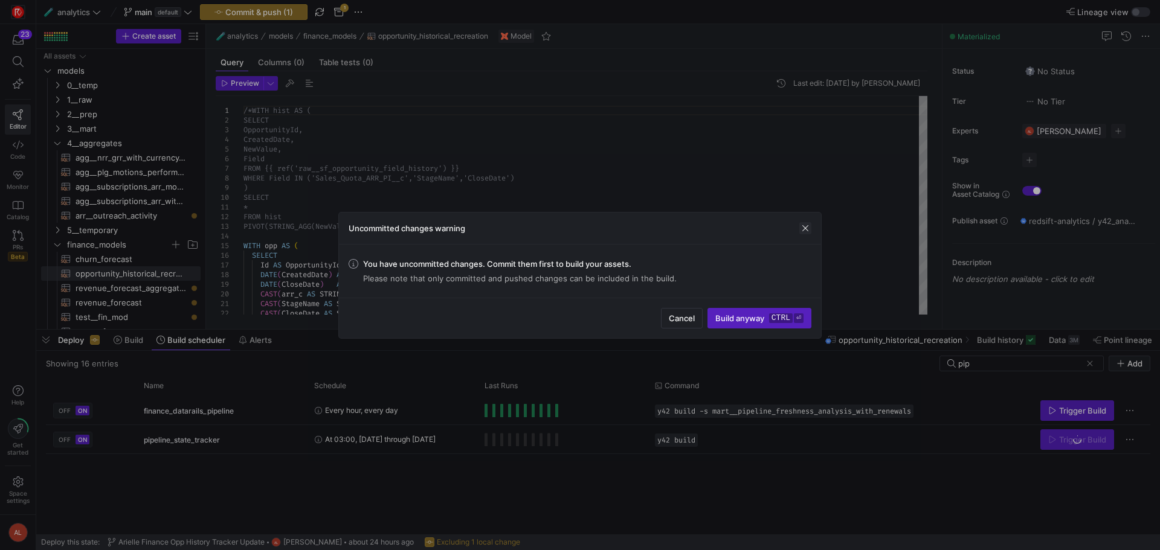
click at [801, 228] on span "button" at bounding box center [805, 228] width 12 height 12
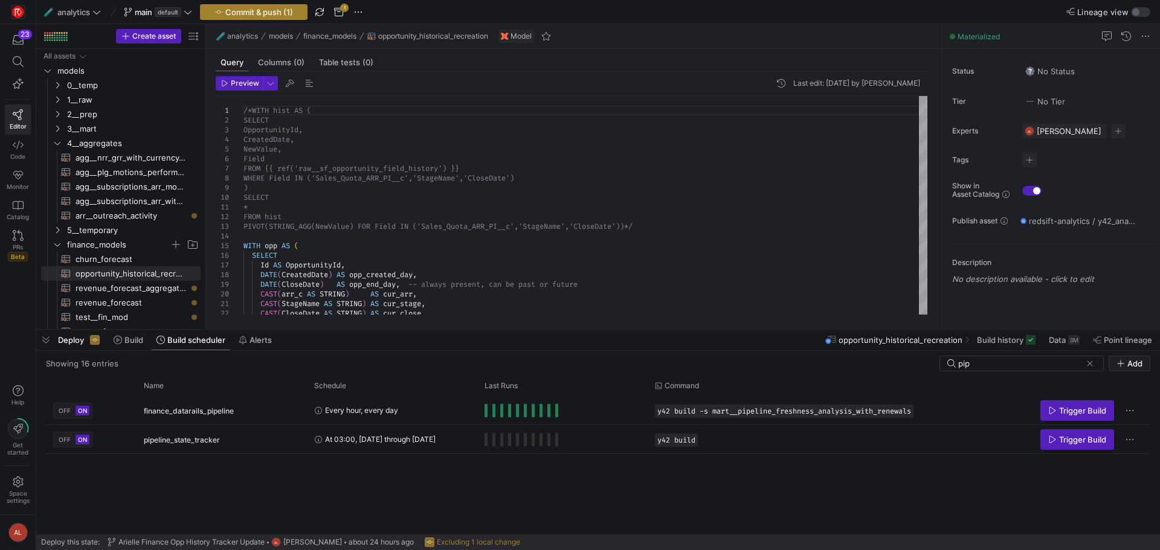
click at [225, 11] on span "Commit & push (1)" at bounding box center [253, 12] width 79 height 10
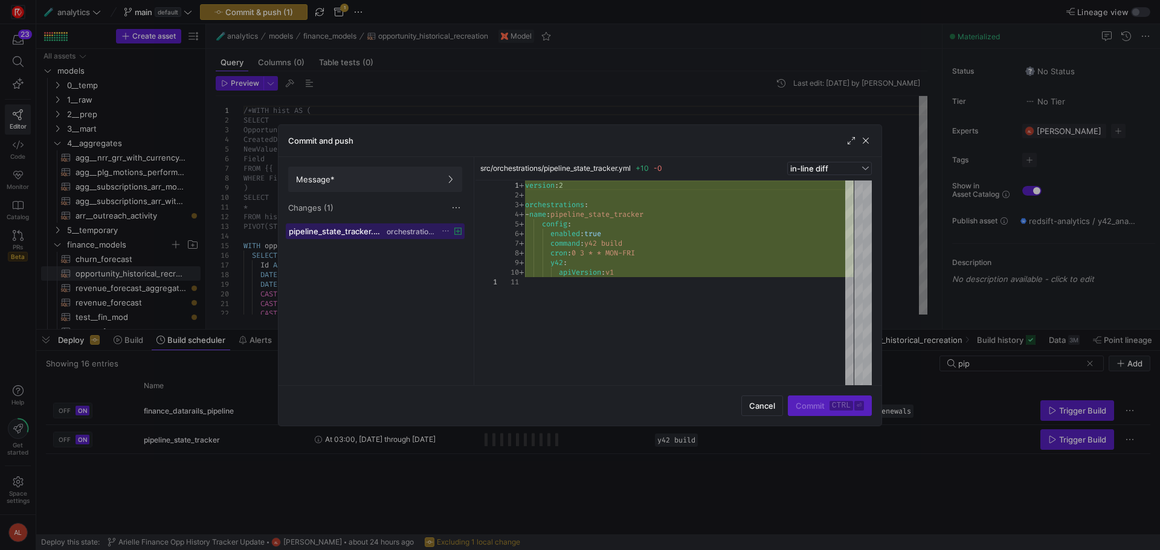
click at [460, 231] on icon at bounding box center [457, 231] width 7 height 7
click at [449, 231] on span at bounding box center [445, 231] width 8 height 8
click at [461, 266] on span "Discard" at bounding box center [463, 266] width 28 height 10
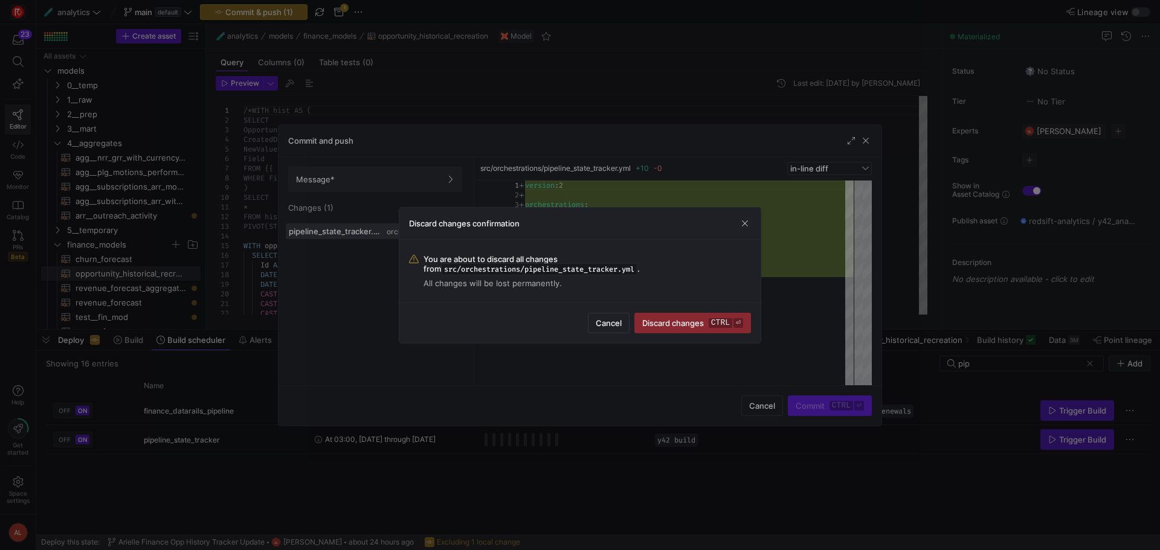
click at [742, 226] on span "button" at bounding box center [745, 223] width 12 height 12
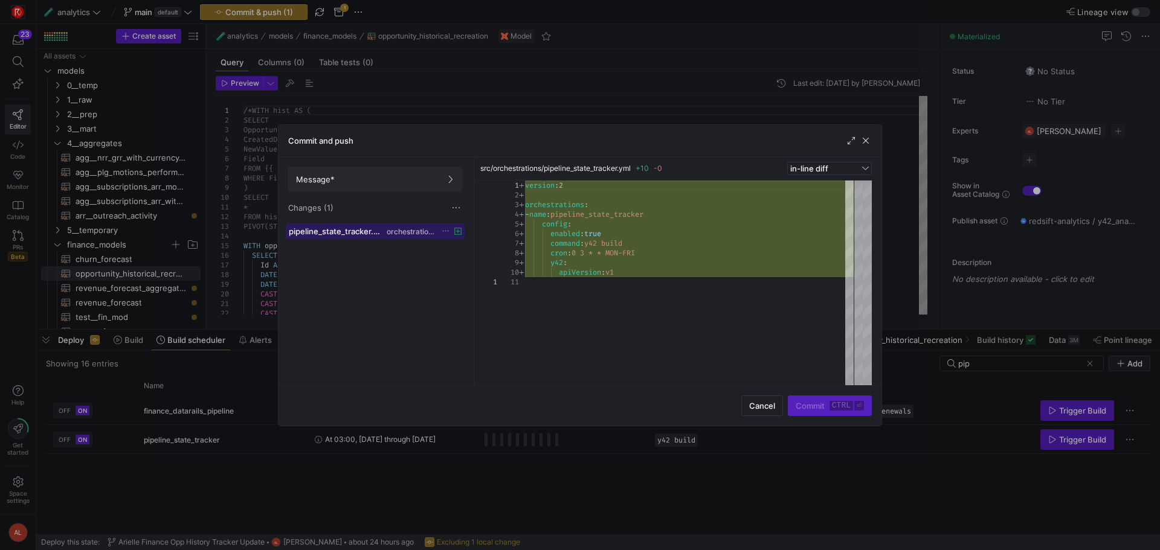
click at [461, 232] on icon at bounding box center [457, 231] width 7 height 7
click at [412, 178] on span "Message*" at bounding box center [375, 180] width 158 height 10
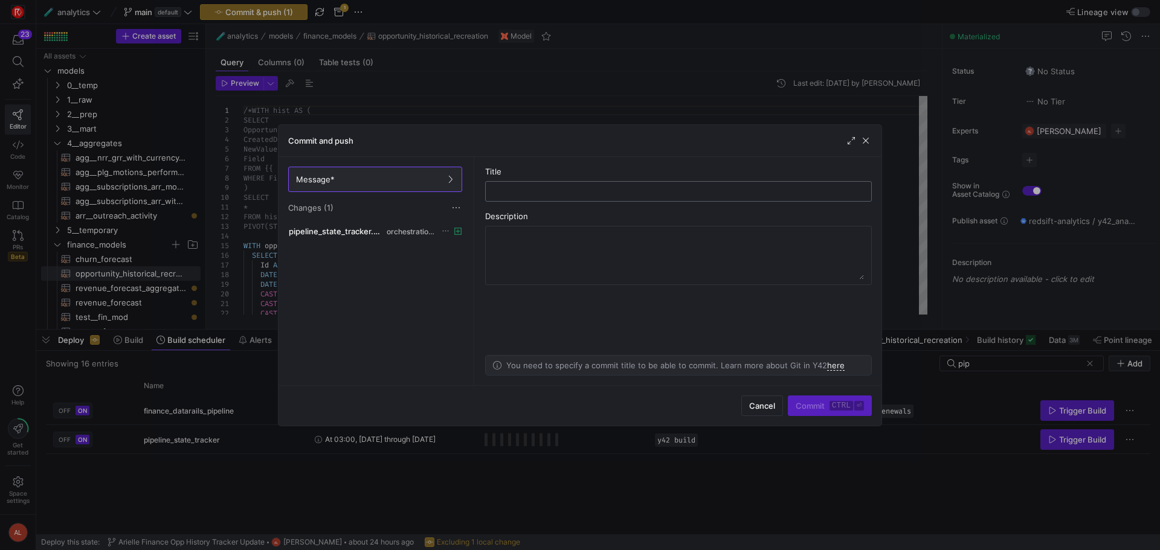
click at [541, 187] on input "text" at bounding box center [678, 192] width 366 height 10
type input "arielle build scheduler"
click at [815, 409] on span "Commit ctrl ⏎" at bounding box center [829, 406] width 68 height 10
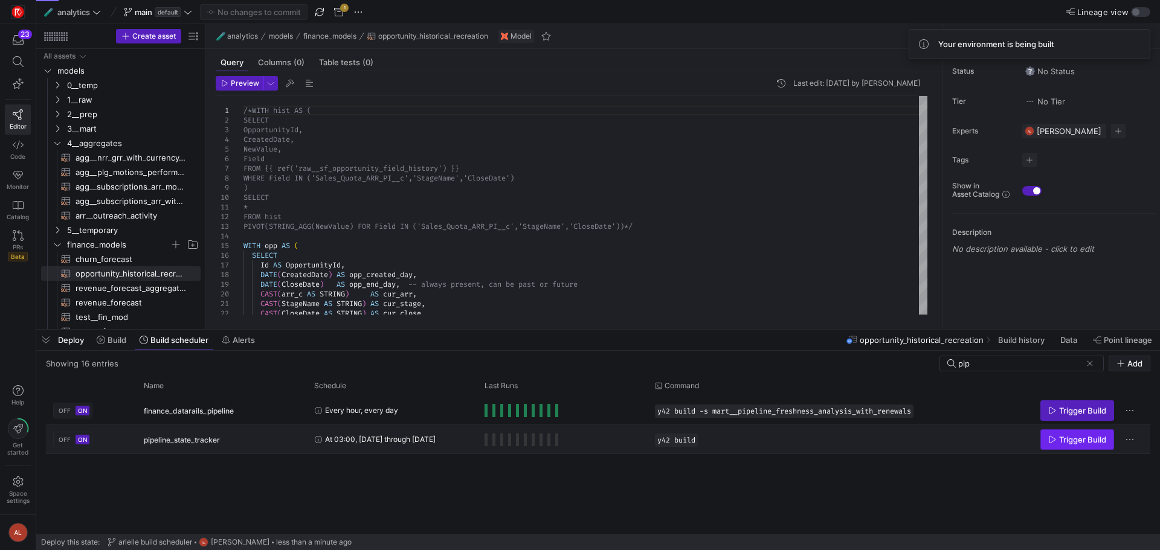
click at [927, 440] on span "Trigger Build" at bounding box center [1082, 440] width 47 height 10
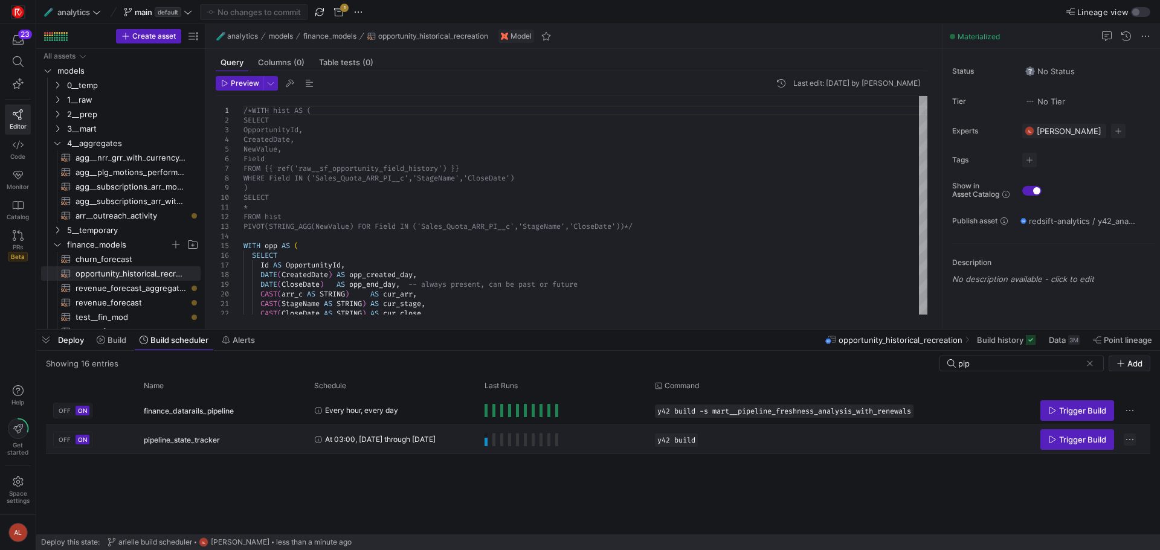
click at [927, 440] on span "Press SPACE to select this row." at bounding box center [1129, 440] width 12 height 12
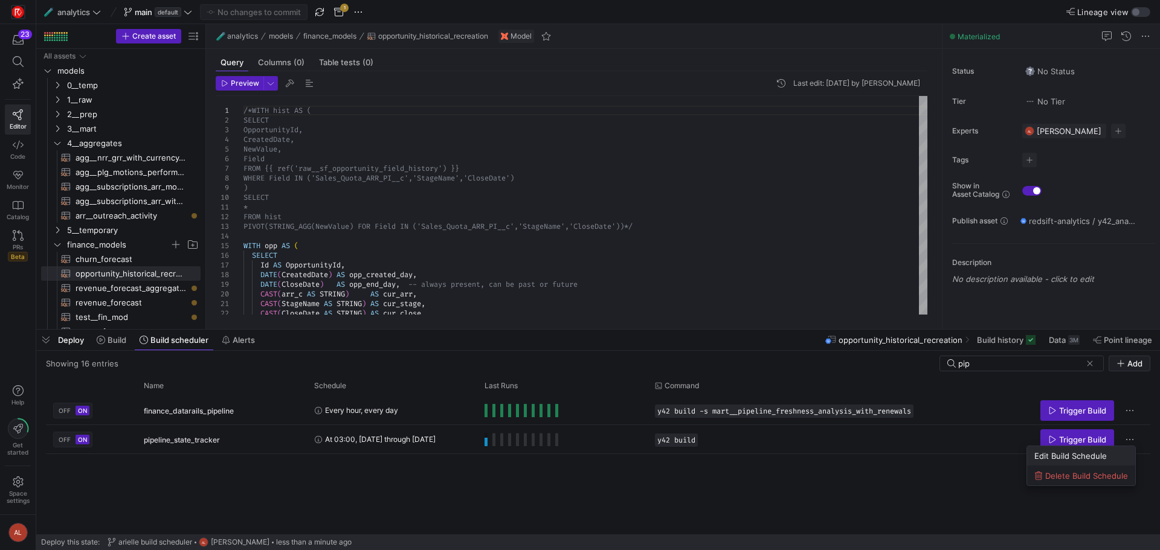
click at [927, 453] on span "Edit Build Schedule" at bounding box center [1070, 456] width 72 height 10
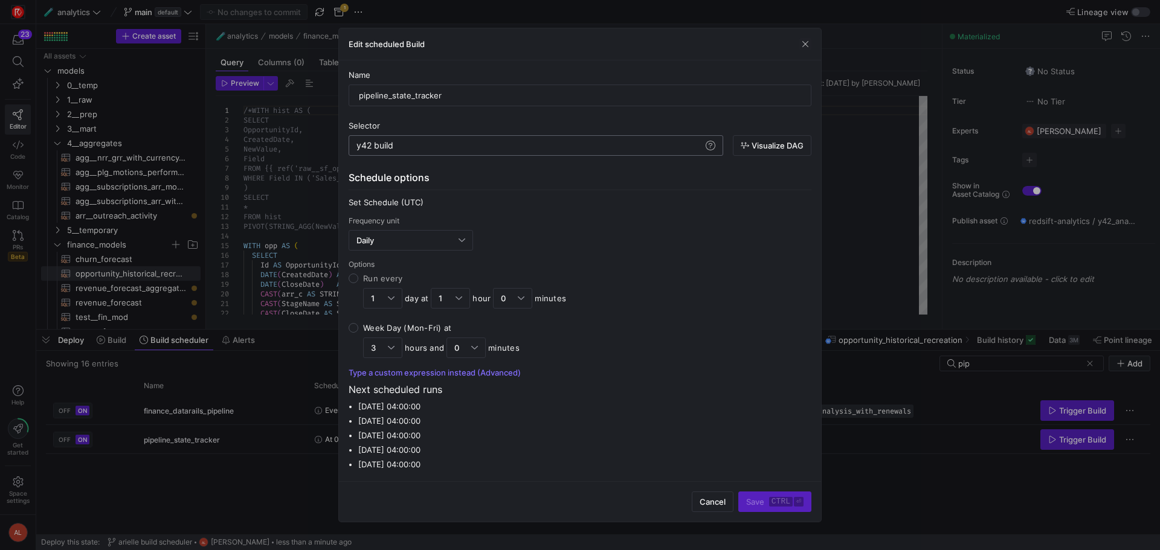
click at [431, 150] on div "y42 build y42 build" at bounding box center [535, 145] width 374 height 21
click at [429, 142] on div "y42 build" at bounding box center [529, 146] width 347 height 10
click at [707, 493] on span "button" at bounding box center [712, 501] width 40 height 19
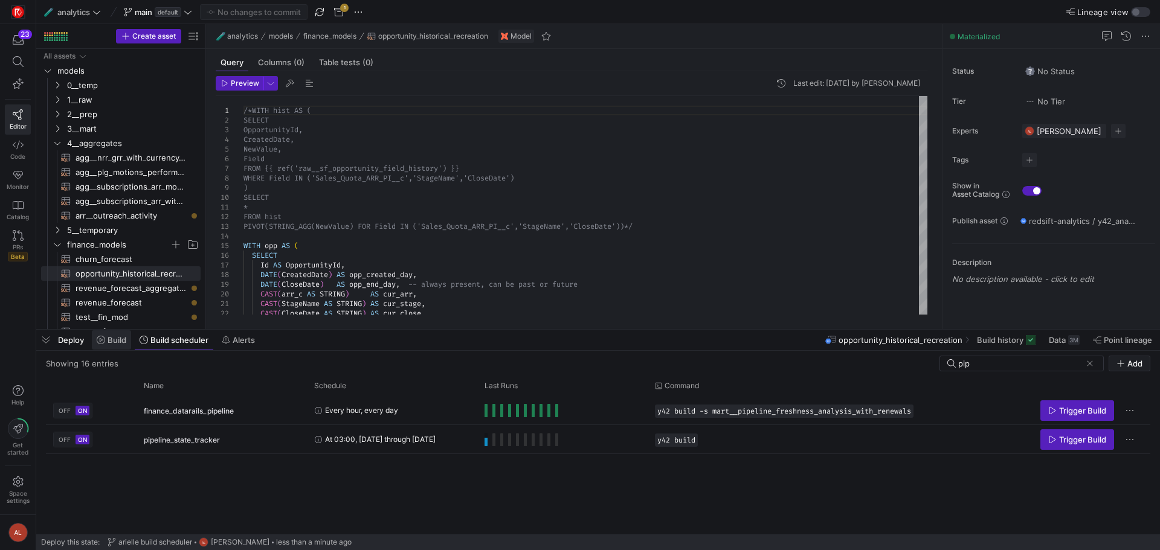
click at [112, 341] on span "Build" at bounding box center [116, 340] width 19 height 10
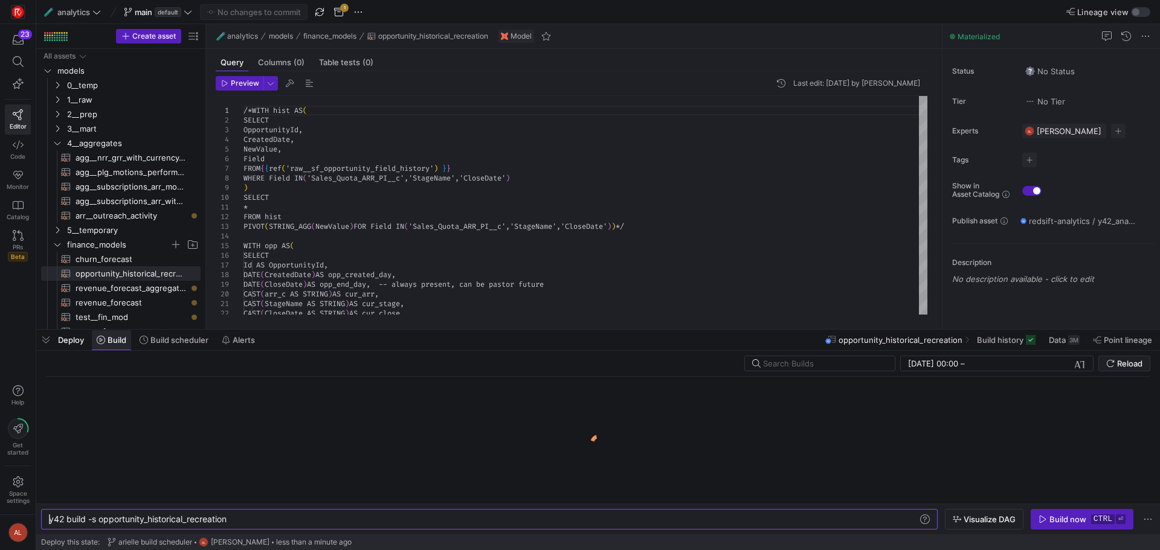
scroll to position [0, 180]
drag, startPoint x: 249, startPoint y: 518, endPoint x: 88, endPoint y: 521, distance: 161.3
click at [88, 521] on div "y42 build -s opportunity_historical_recreation" at bounding box center [483, 520] width 869 height 10
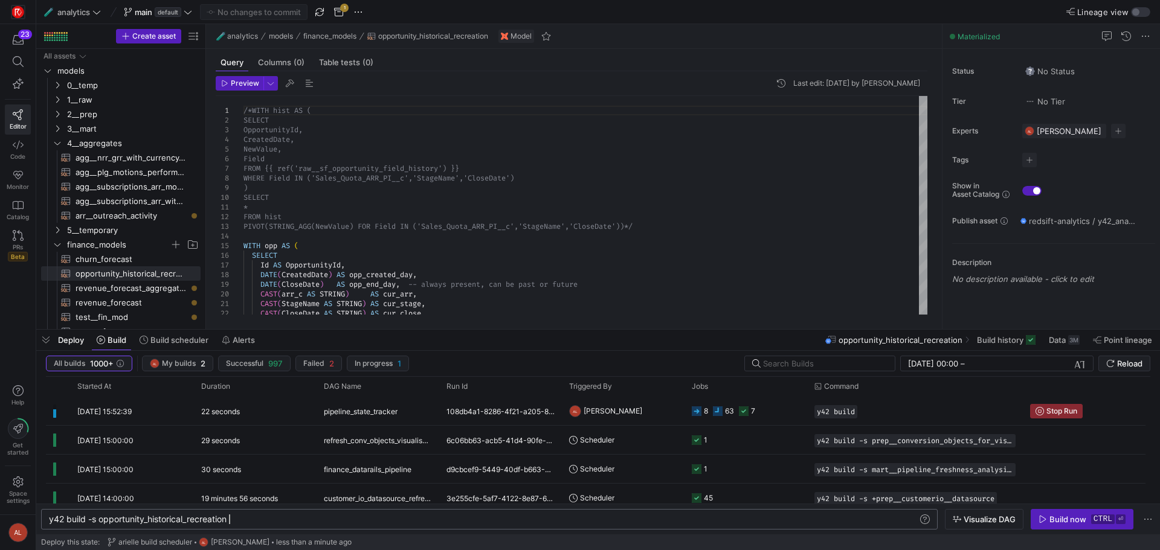
click at [254, 522] on div "y42 build -s opportunity_historical_recreation" at bounding box center [483, 520] width 869 height 10
click at [193, 342] on span "Build scheduler" at bounding box center [179, 340] width 58 height 10
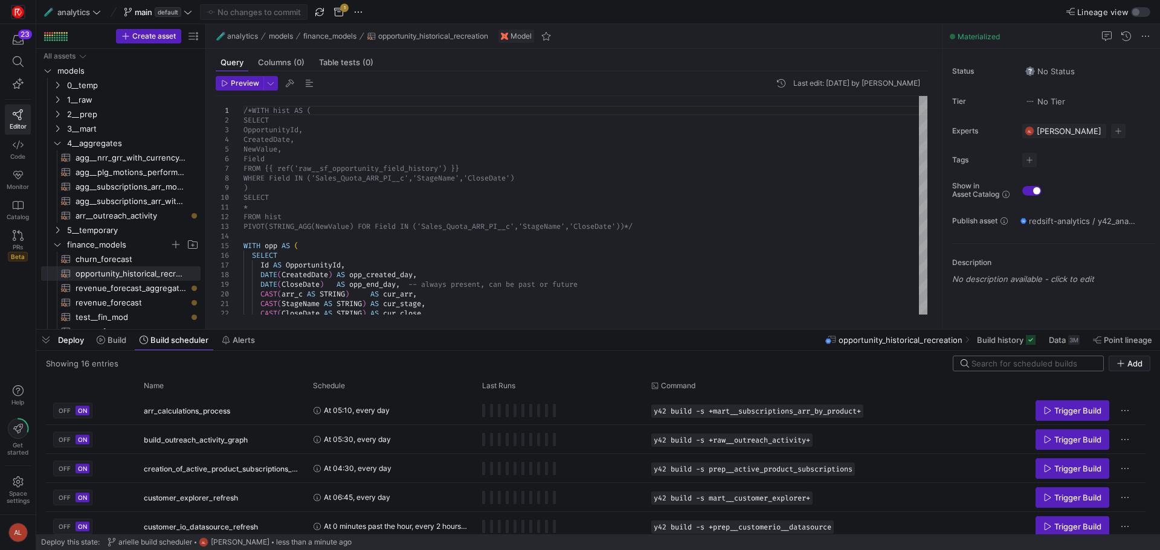
click at [927, 363] on input at bounding box center [1033, 364] width 124 height 10
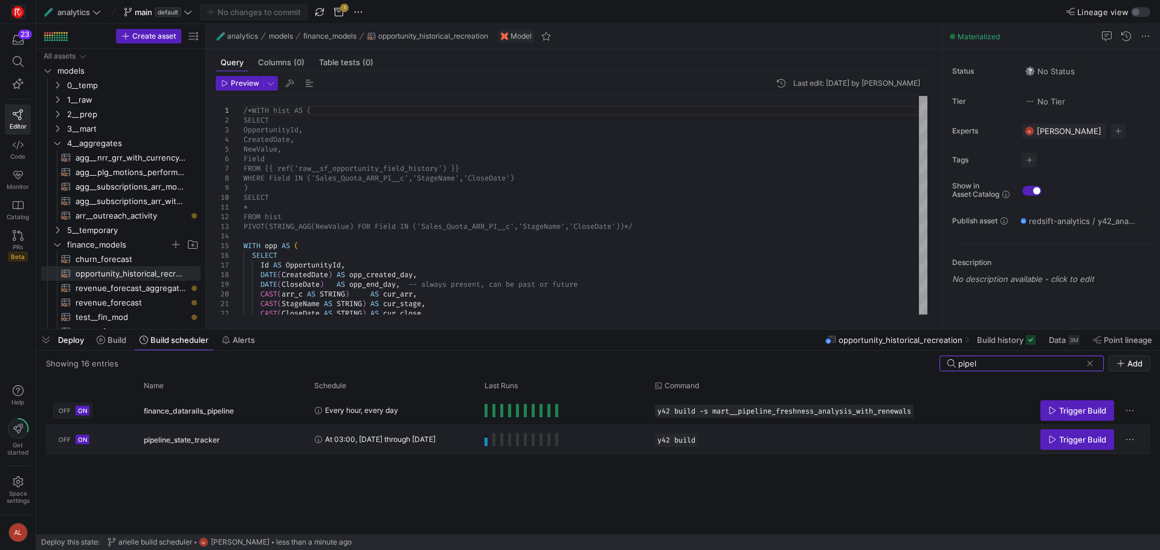
type input "pipel"
click at [927, 437] on div "Trigger Build" at bounding box center [1065, 439] width 156 height 27
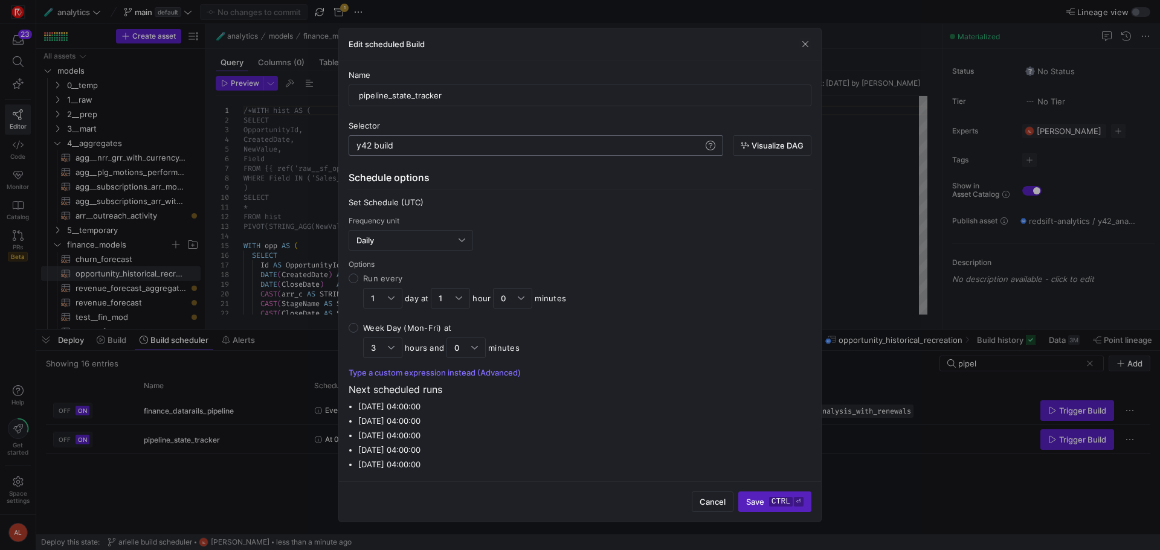
click at [401, 149] on div "y42 build" at bounding box center [529, 146] width 347 height 10
click at [394, 144] on div "y42 build-s opportunity_historical_recreation" at bounding box center [529, 146] width 347 height 10
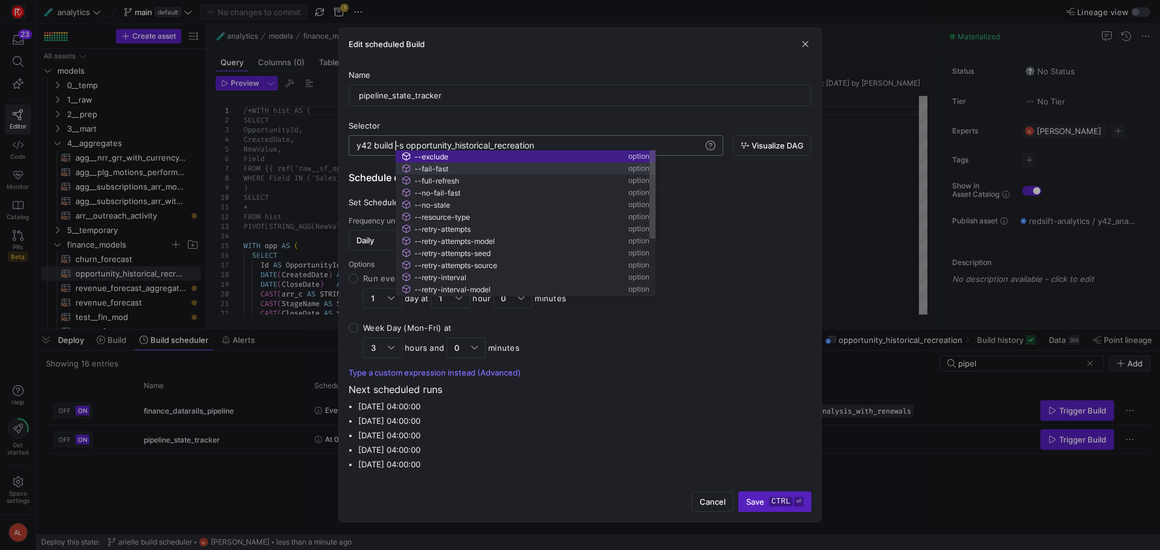
scroll to position [0, 39]
click at [554, 144] on div "y42 build -s opportunity_historical_recreation" at bounding box center [529, 146] width 347 height 10
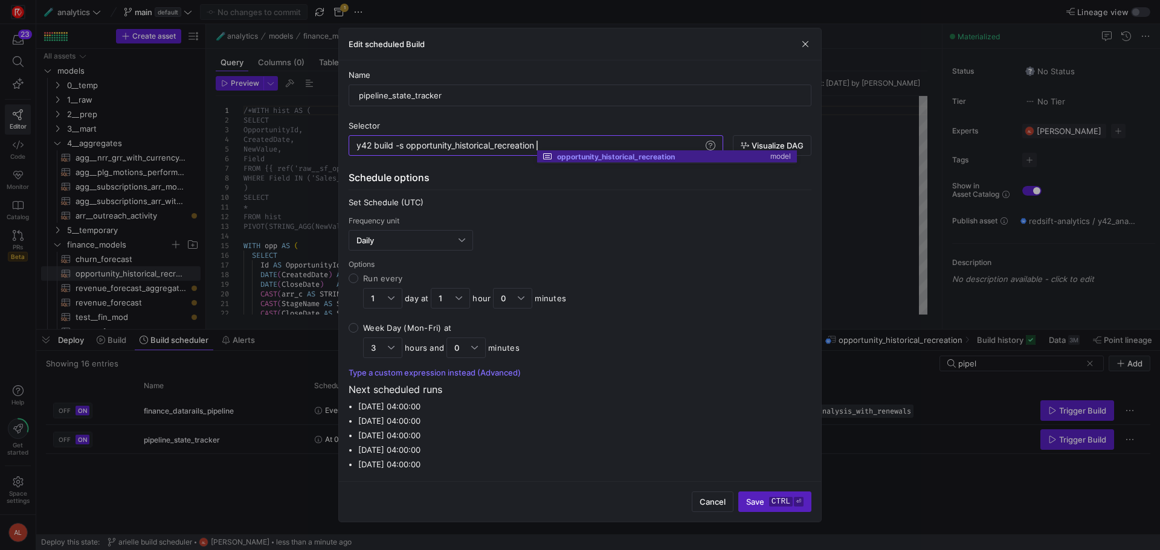
scroll to position [0, 180]
type textarea "y42 build -s opportunity_historical_recreation"
click at [777, 504] on kbd "ctrl" at bounding box center [781, 502] width 24 height 10
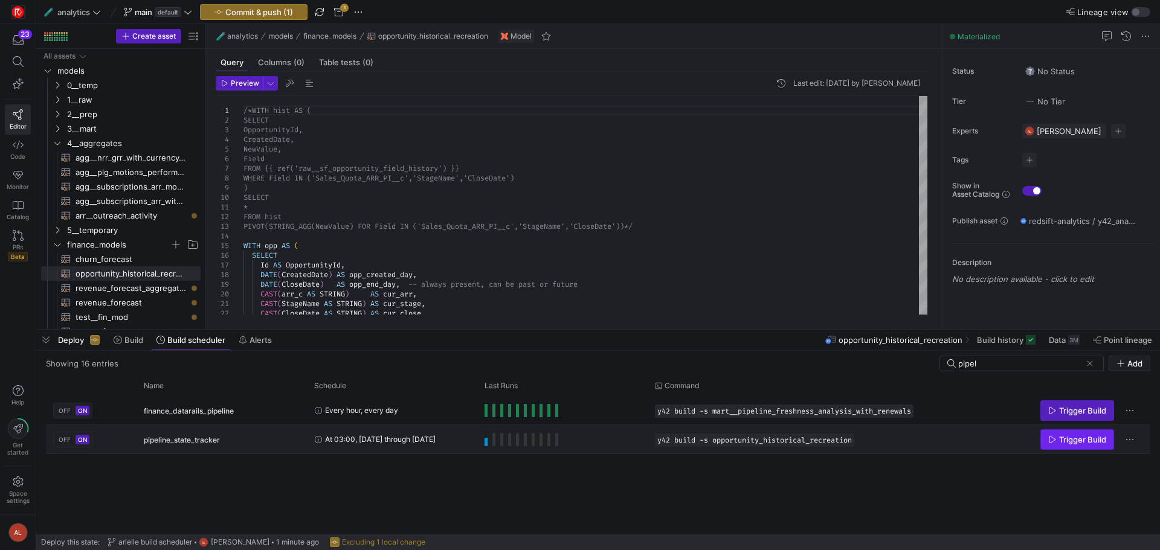
click at [927, 440] on span "Trigger Build" at bounding box center [1082, 440] width 47 height 10
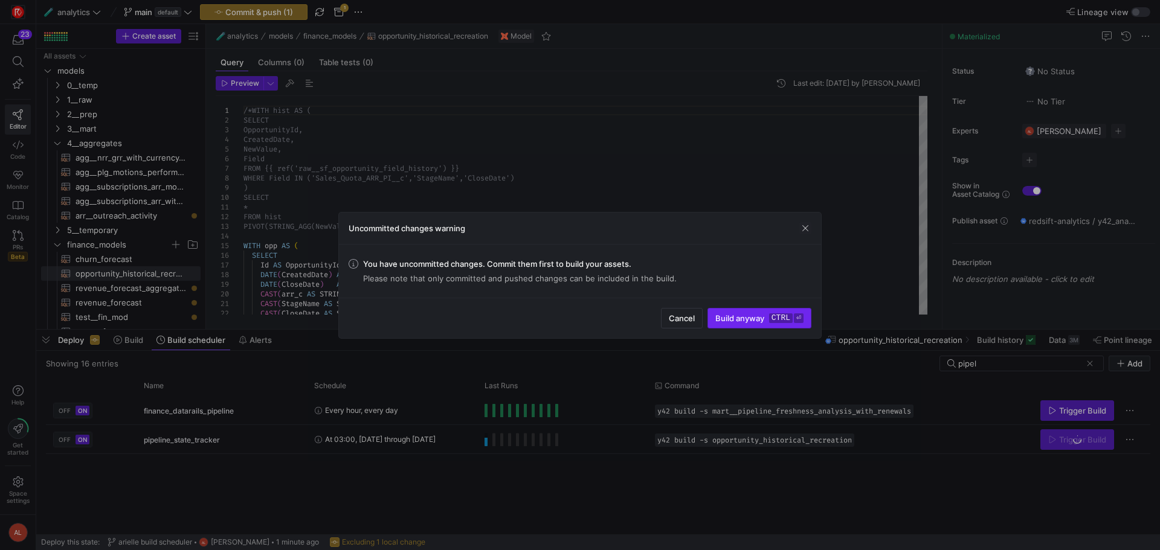
click at [734, 321] on span "Build anyway ctrl ⏎" at bounding box center [759, 318] width 88 height 10
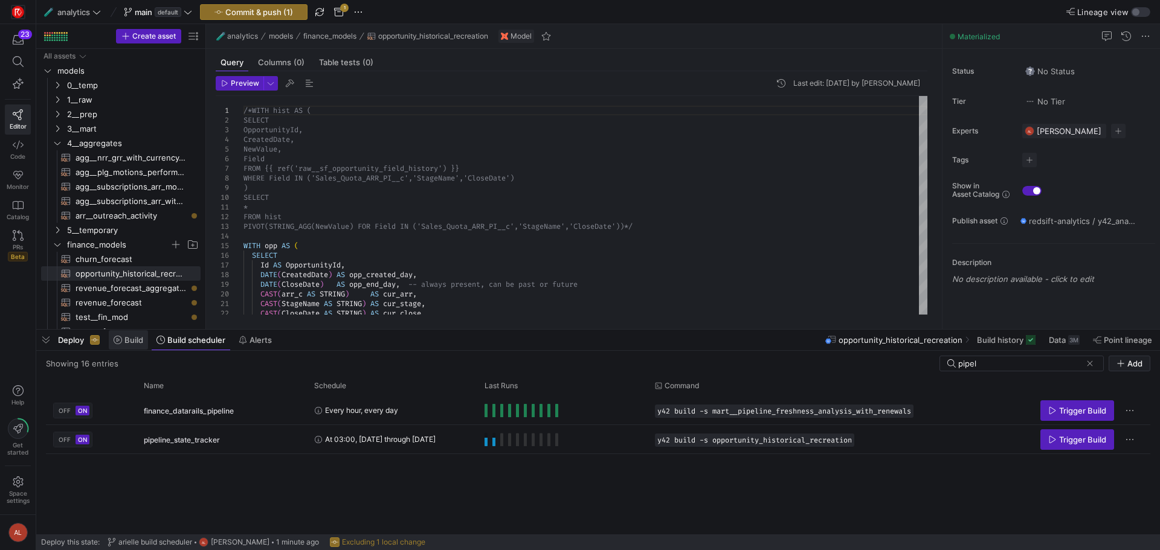
click at [122, 338] on icon at bounding box center [118, 340] width 8 height 8
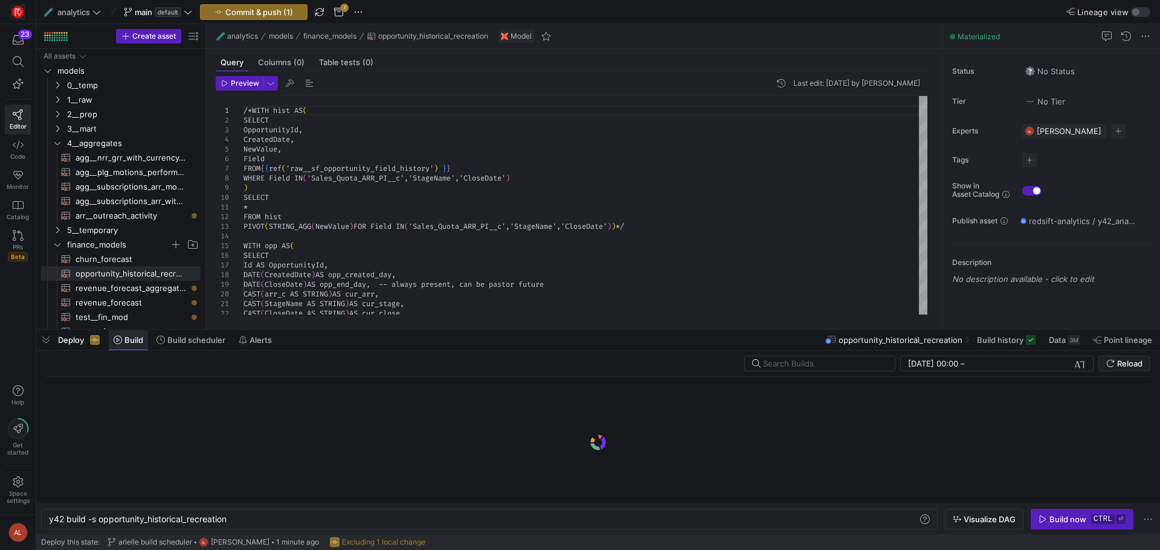
scroll to position [0, 180]
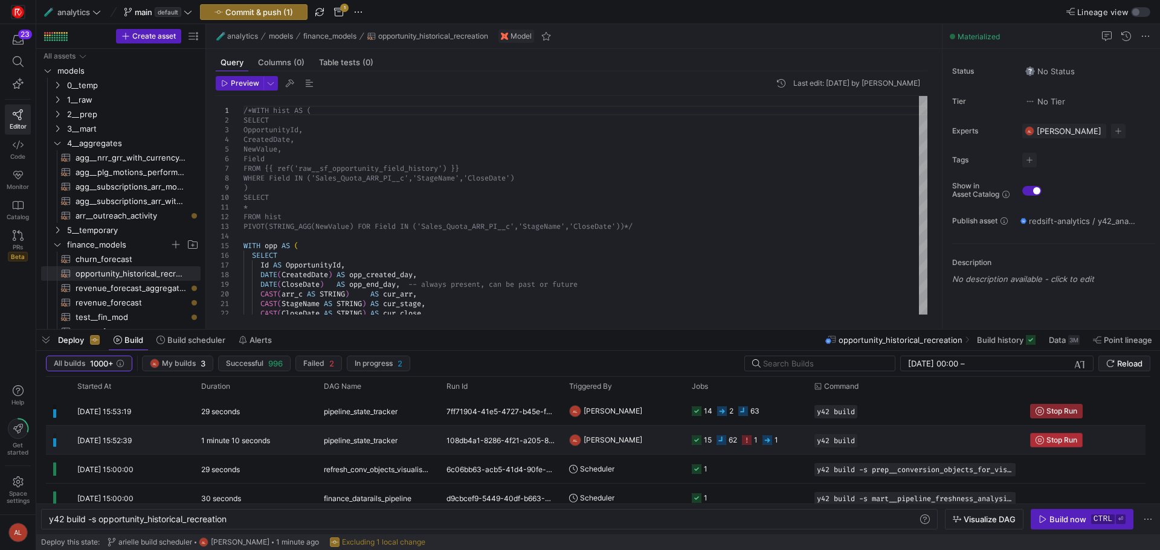
click at [927, 440] on span "Stop Run" at bounding box center [1061, 440] width 31 height 8
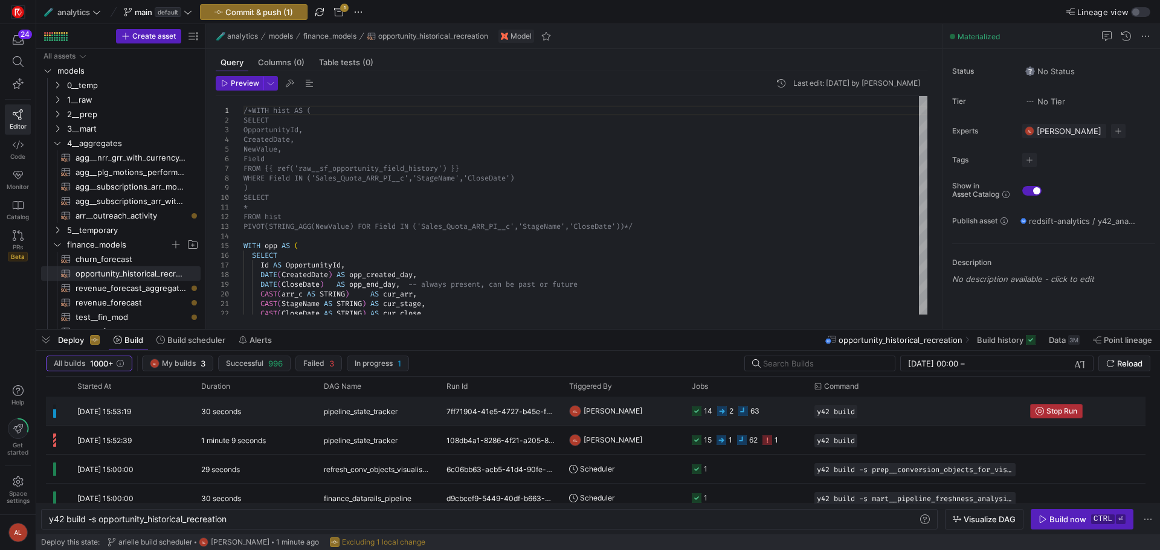
click at [927, 408] on icon "Press SPACE to select this row." at bounding box center [1039, 411] width 8 height 8
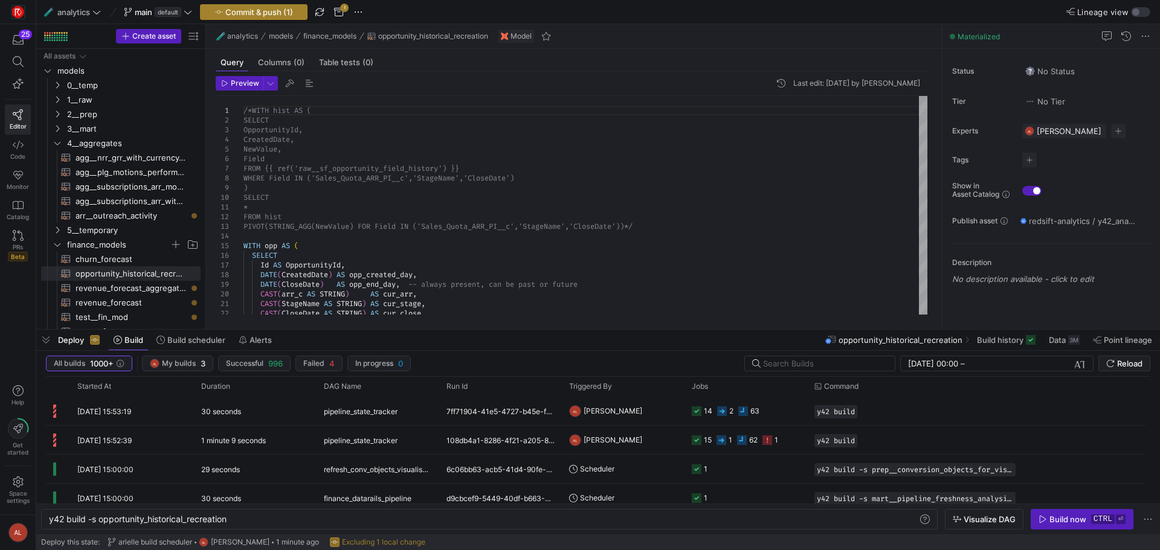
click at [265, 8] on span "Commit & push (1)" at bounding box center [259, 12] width 68 height 10
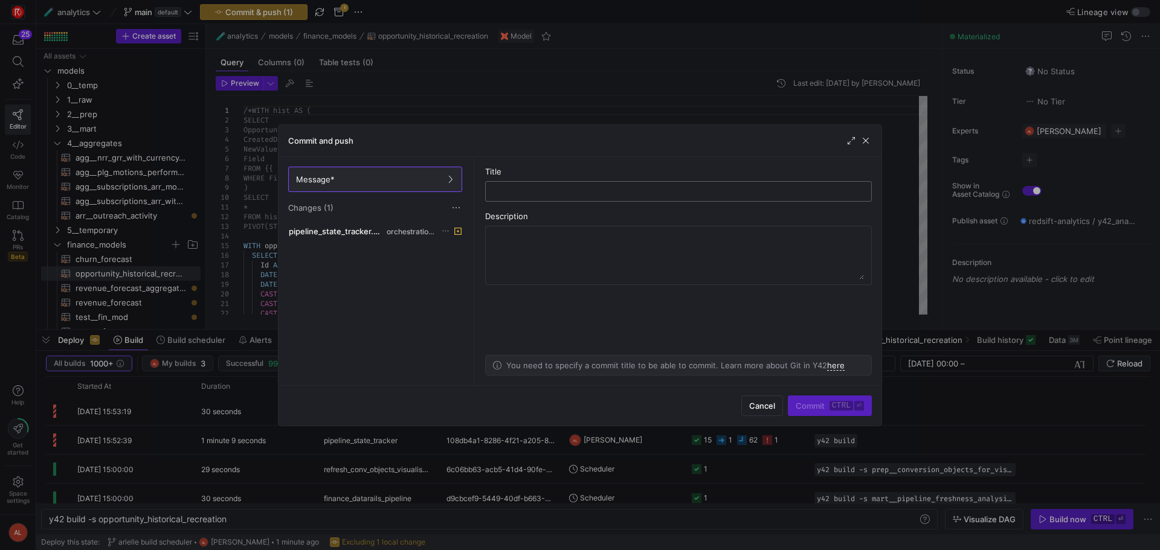
click at [525, 190] on input "text" at bounding box center [678, 192] width 366 height 10
type input "update tracker sched build"
click at [804, 405] on span "Commit ctrl ⏎" at bounding box center [829, 406] width 68 height 10
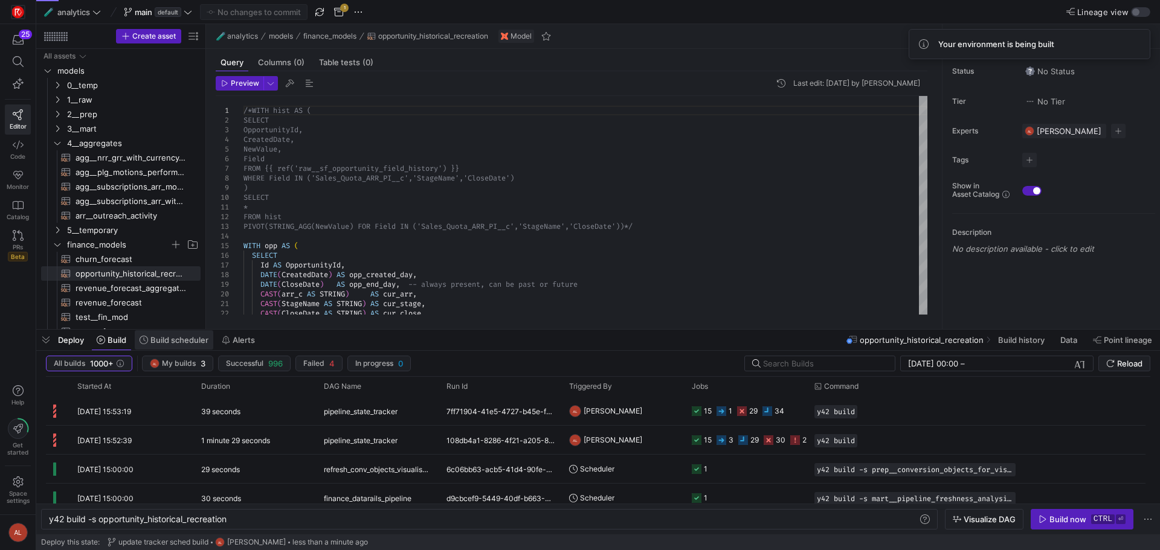
click at [162, 339] on span "Build scheduler" at bounding box center [179, 340] width 58 height 10
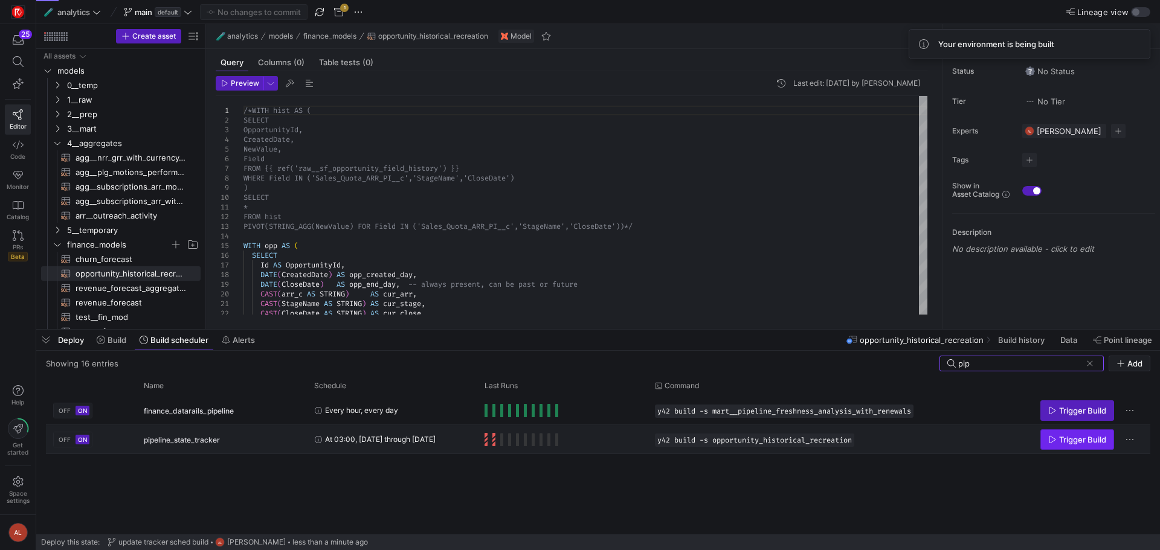
type input "pip"
click at [927, 441] on span "Trigger Build" at bounding box center [1082, 440] width 47 height 10
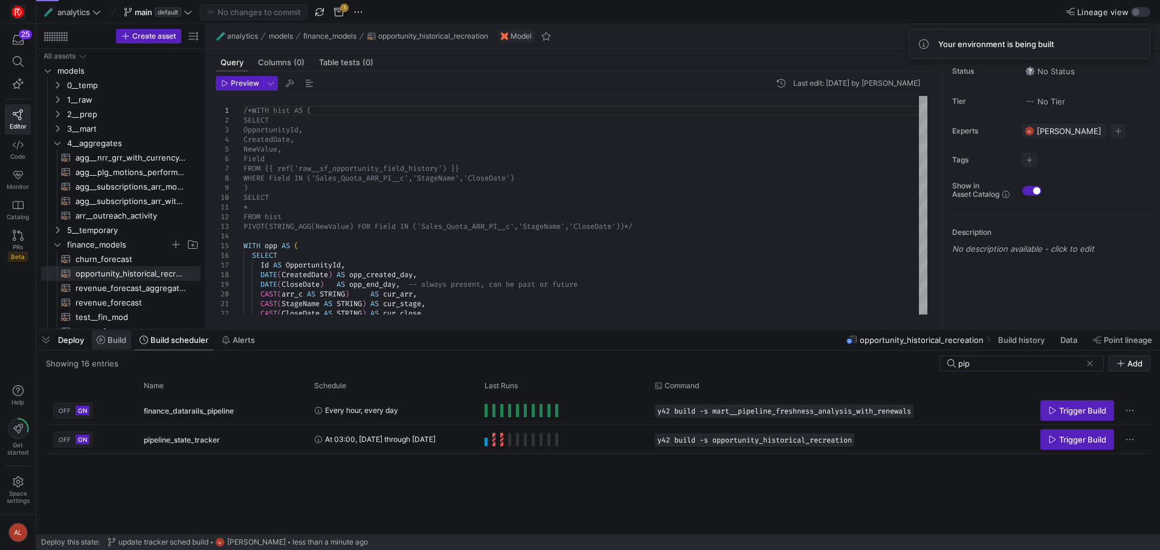
click at [120, 344] on span "Build" at bounding box center [116, 340] width 19 height 10
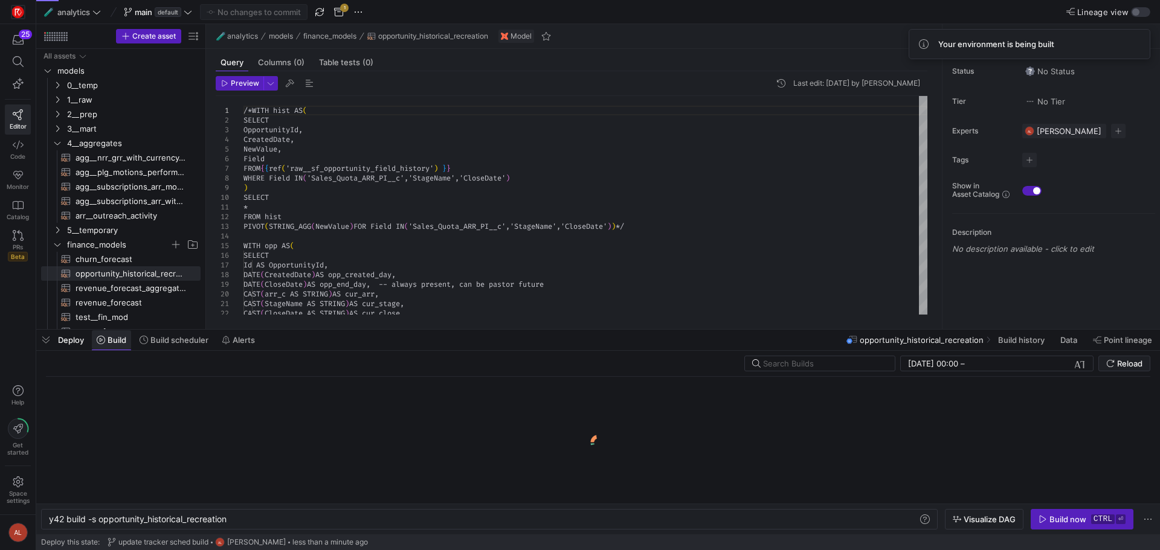
scroll to position [0, 180]
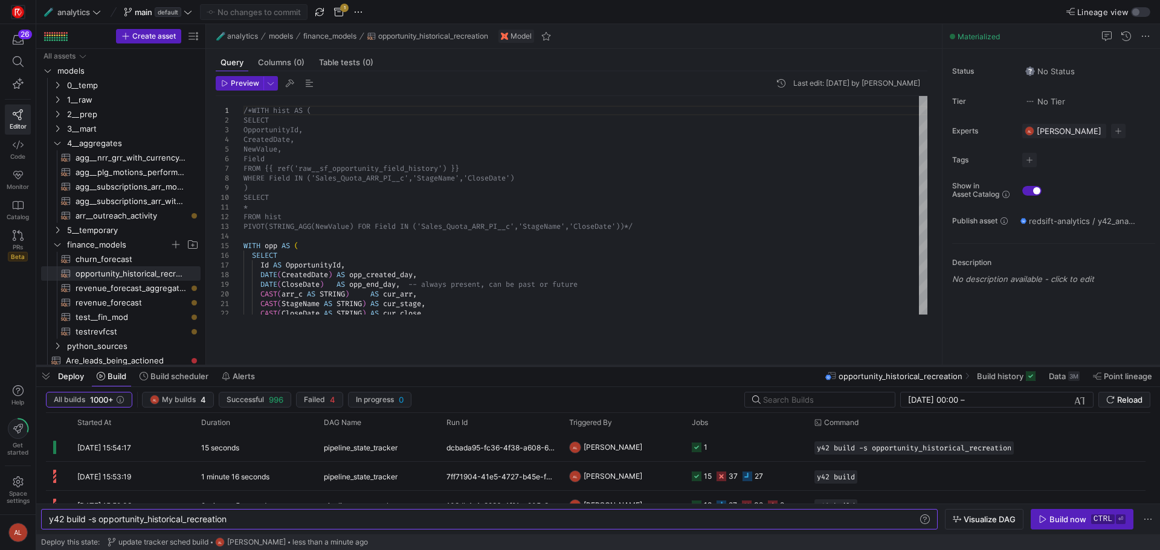
drag, startPoint x: 731, startPoint y: 330, endPoint x: 734, endPoint y: 366, distance: 36.4
click at [734, 366] on div at bounding box center [597, 366] width 1123 height 5
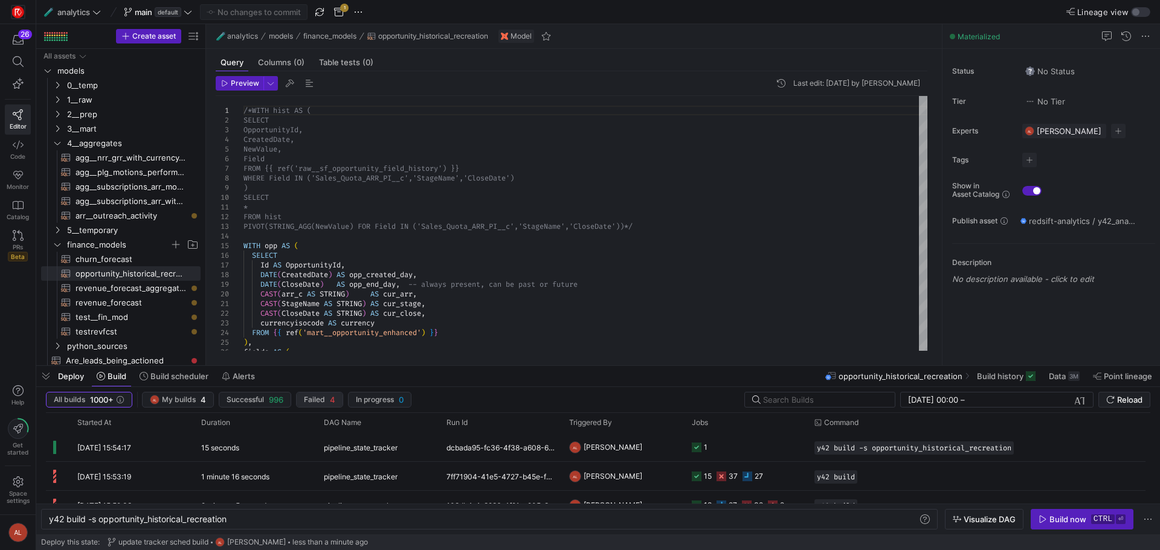
click at [320, 401] on span "Failed" at bounding box center [314, 400] width 21 height 8
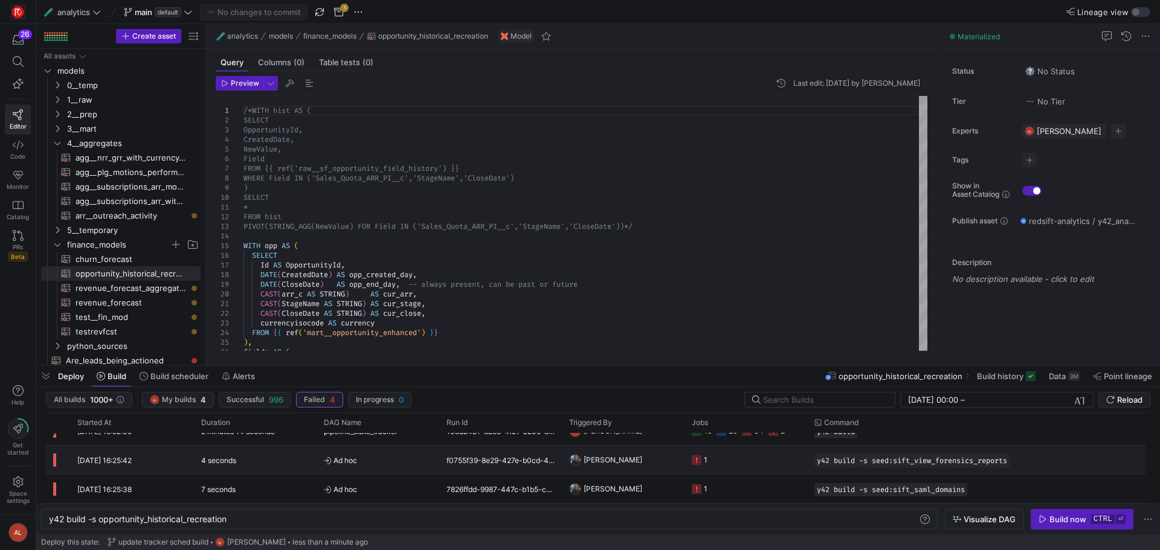
scroll to position [0, 0]
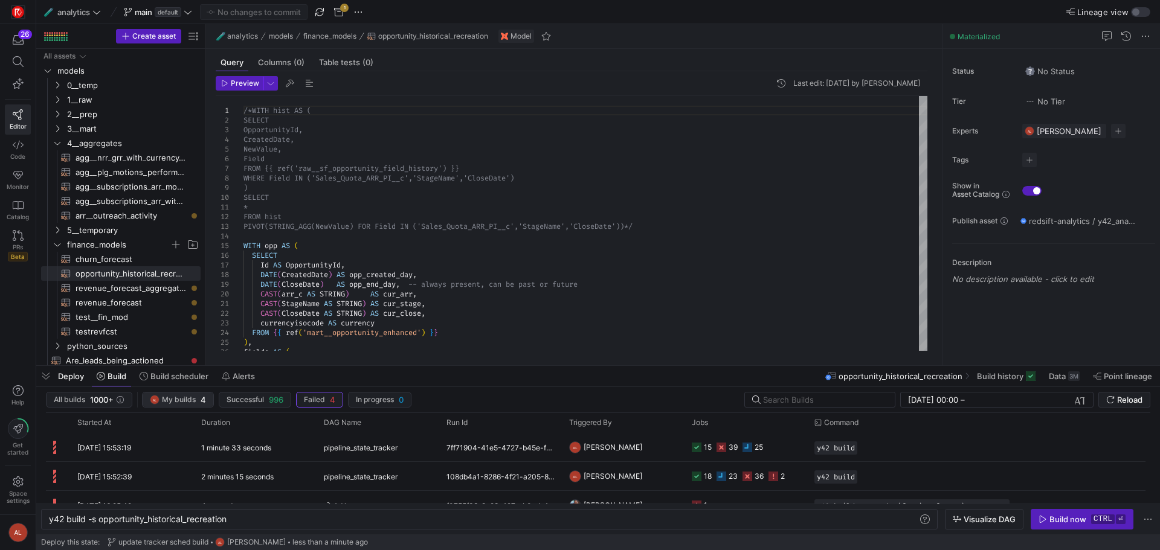
click at [167, 396] on span "My builds" at bounding box center [179, 400] width 34 height 8
click at [164, 12] on span "default" at bounding box center [168, 12] width 27 height 10
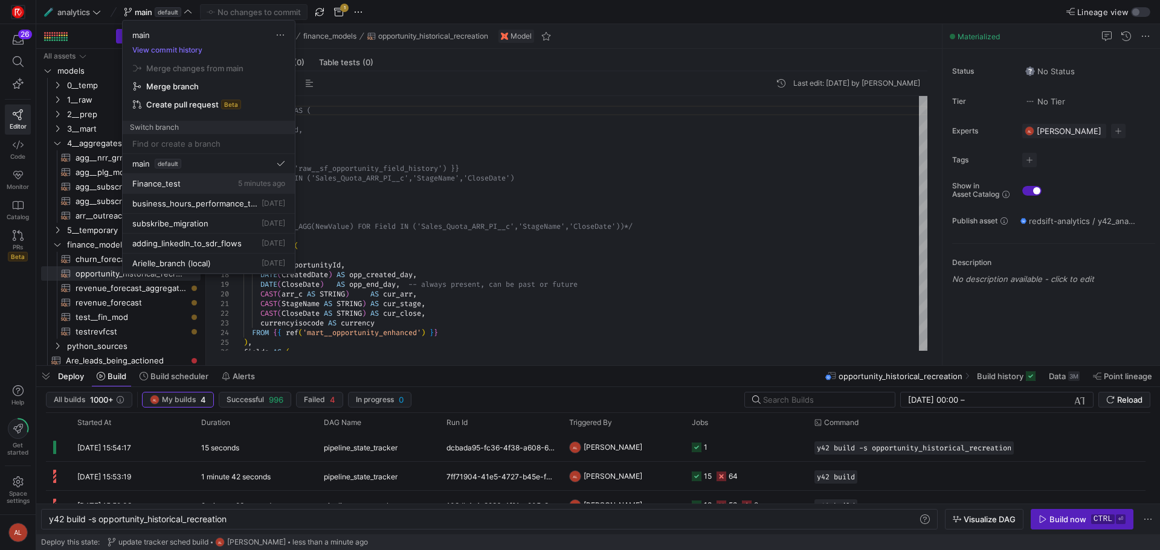
click at [172, 182] on span "Finance_test" at bounding box center [156, 184] width 48 height 10
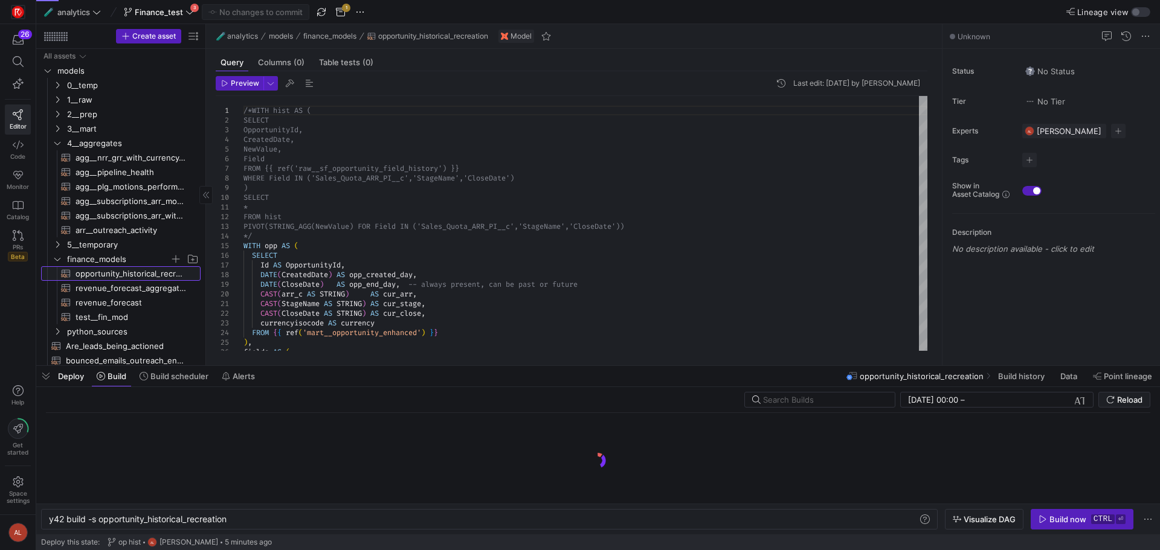
click at [143, 273] on span "opportunity_historical_recreation​​​​​​​​​​" at bounding box center [130, 274] width 111 height 14
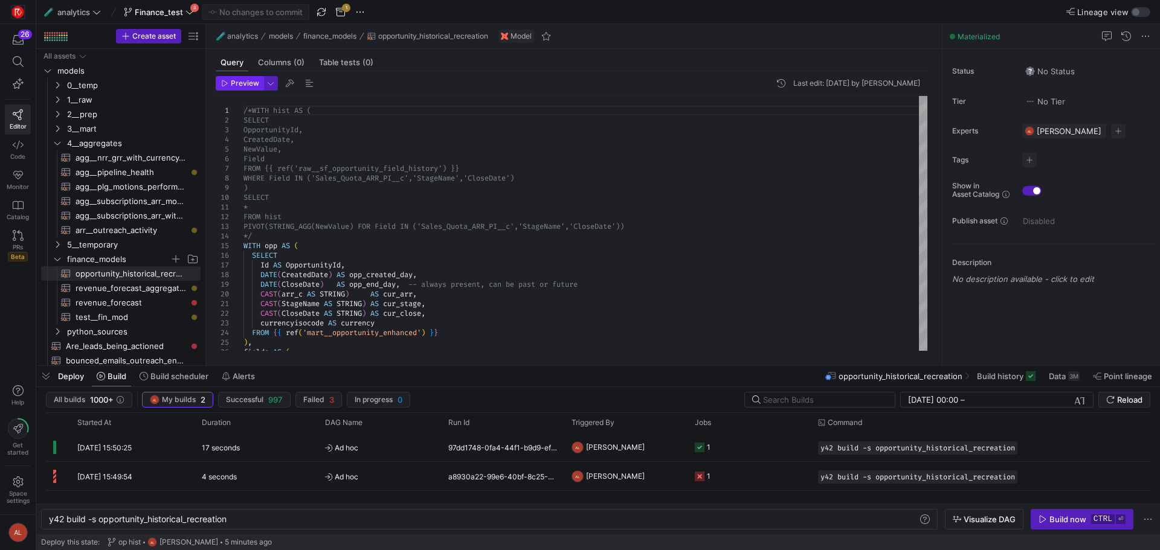
click at [231, 85] on span "Preview" at bounding box center [245, 83] width 28 height 8
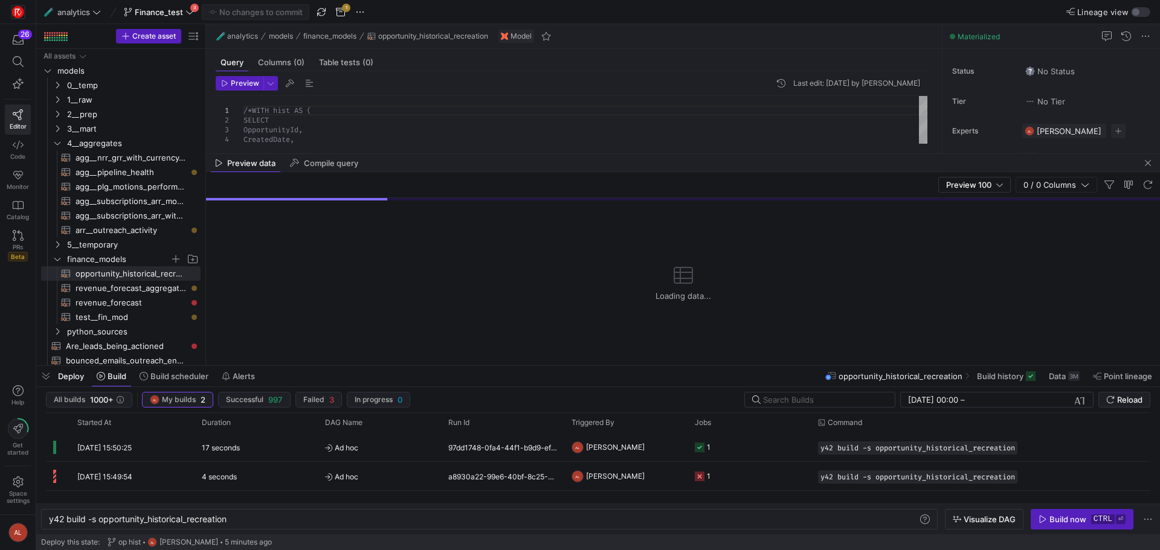
click at [59, 377] on span "Deploy" at bounding box center [71, 376] width 26 height 10
